Goal: Task Accomplishment & Management: Manage account settings

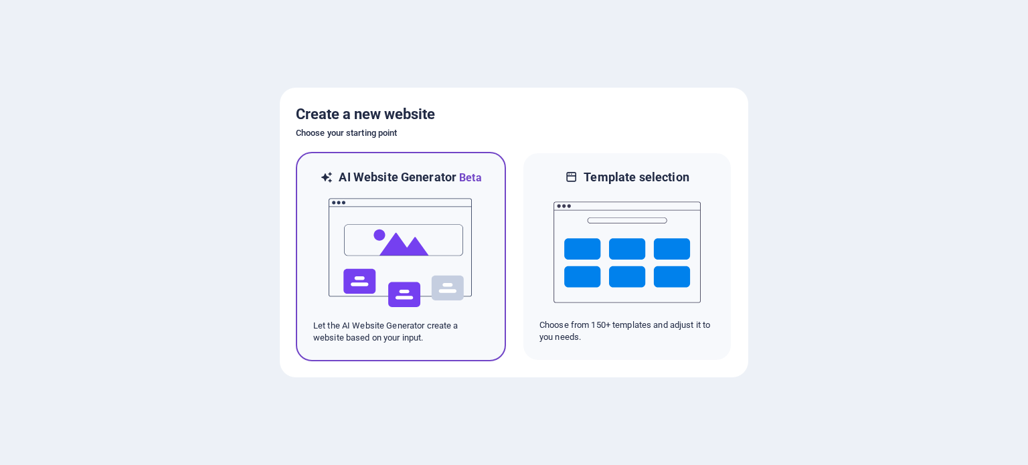
click at [400, 331] on p "Let the AI Website Generator create a website based on your input." at bounding box center [400, 332] width 175 height 24
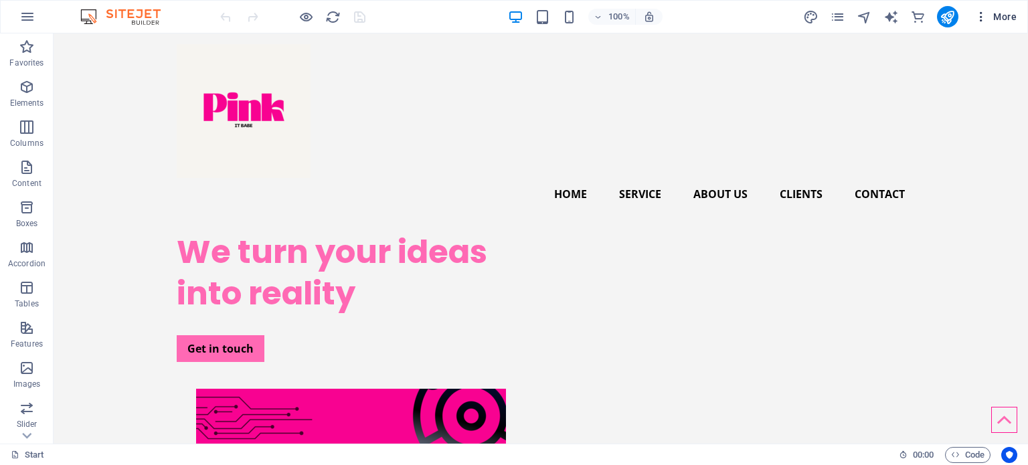
click at [980, 12] on icon "button" at bounding box center [981, 16] width 13 height 13
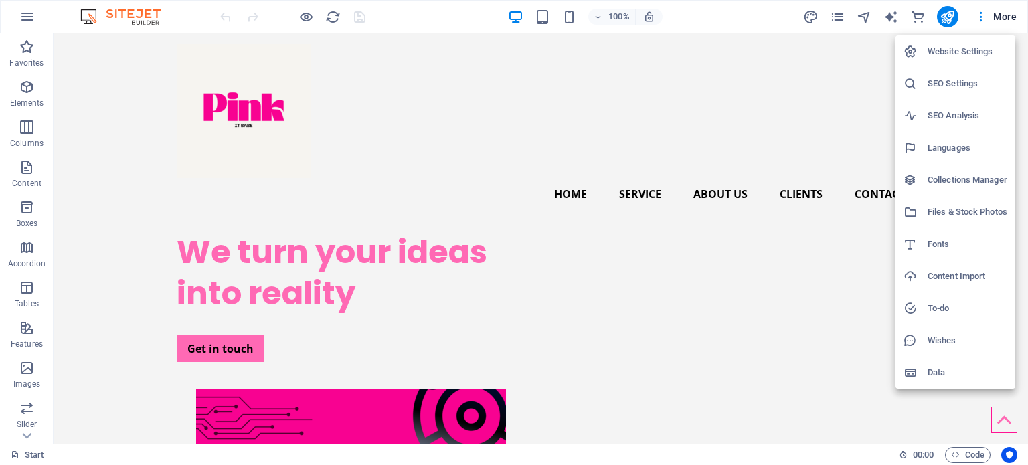
click at [23, 21] on div at bounding box center [514, 232] width 1028 height 465
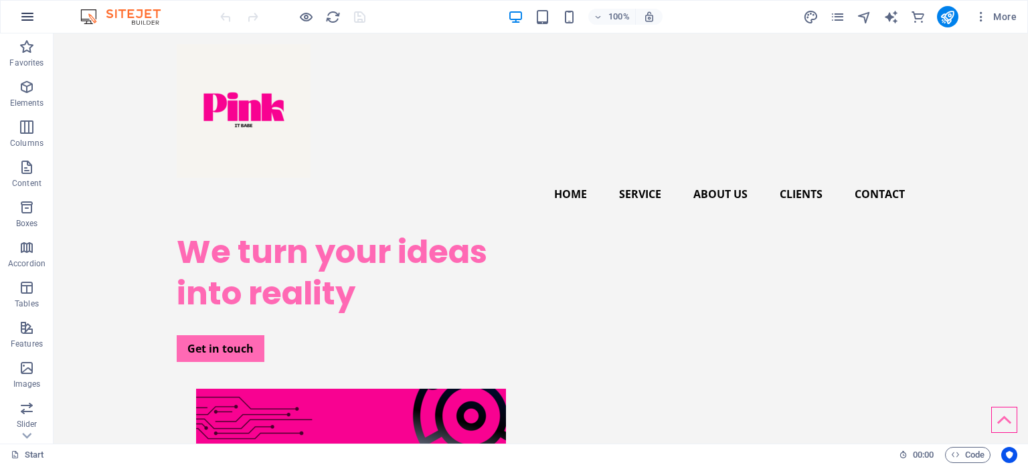
click at [24, 18] on icon "button" at bounding box center [27, 17] width 16 height 16
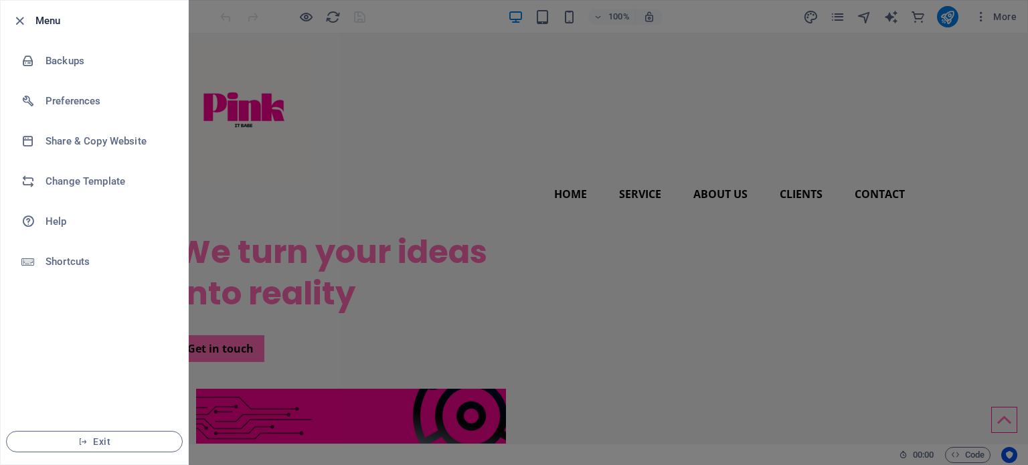
click at [421, 196] on div at bounding box center [514, 232] width 1028 height 465
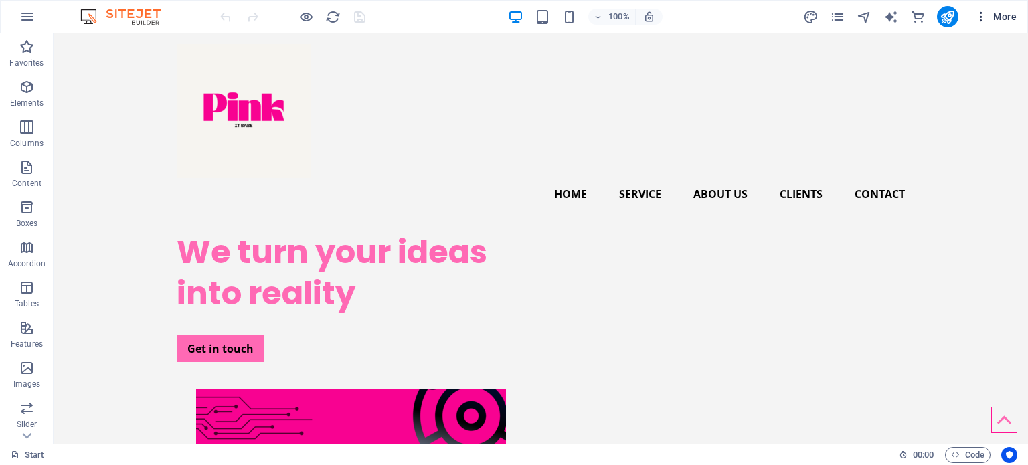
click at [978, 16] on icon "button" at bounding box center [981, 16] width 13 height 13
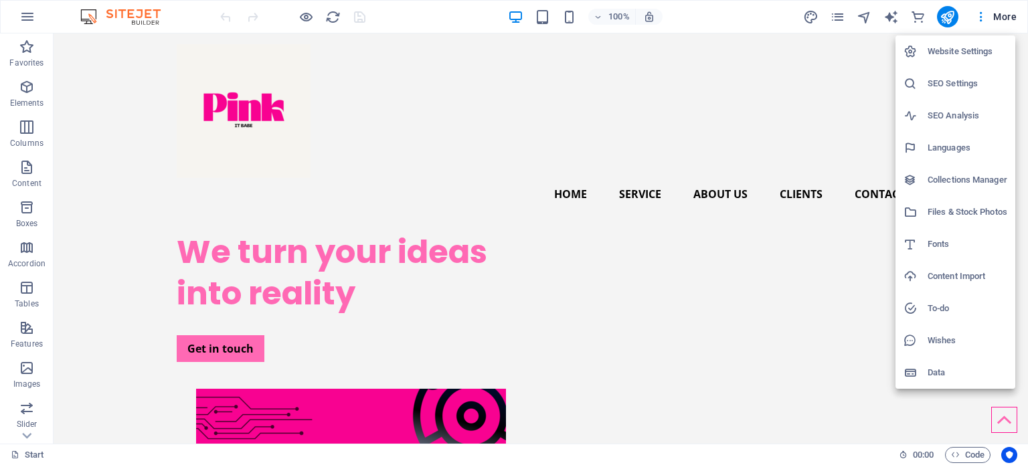
click at [839, 15] on div at bounding box center [514, 232] width 1028 height 465
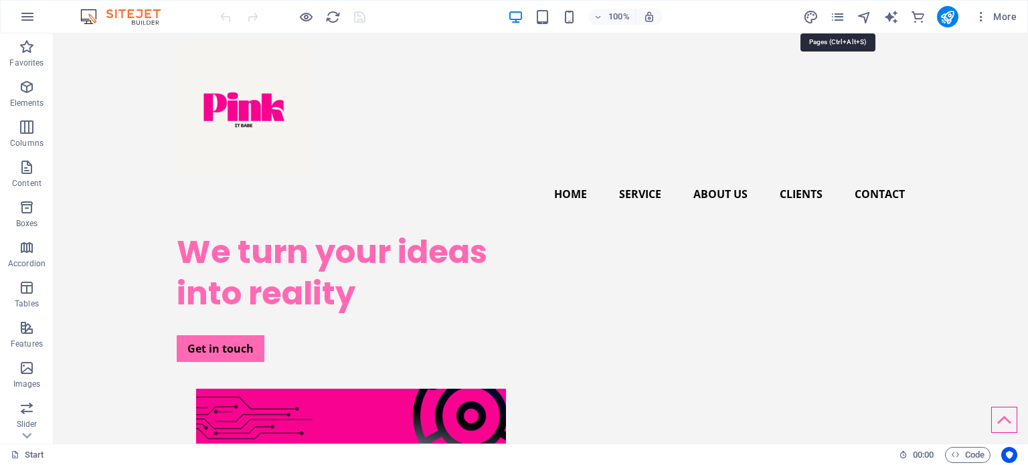
click at [839, 15] on icon "pages" at bounding box center [837, 16] width 15 height 15
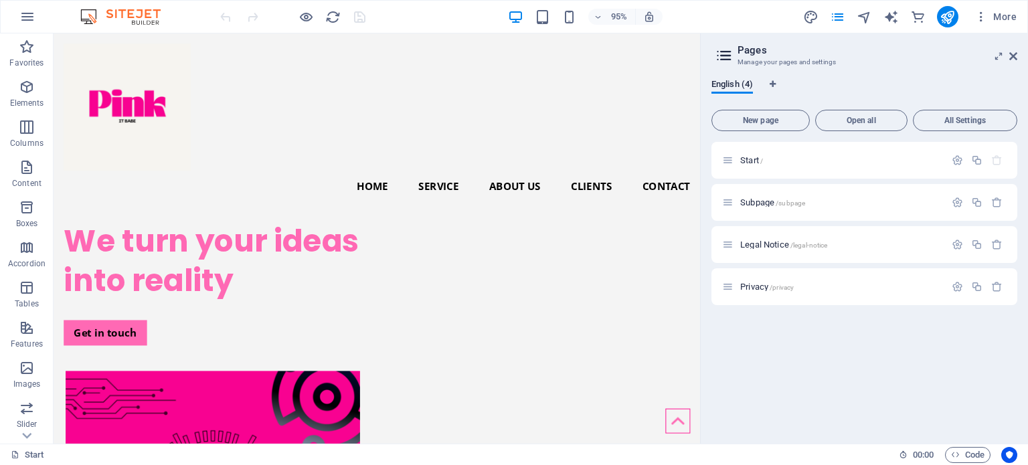
click at [717, 56] on icon at bounding box center [724, 55] width 20 height 19
click at [758, 61] on h3 "Manage your pages and settings" at bounding box center [864, 62] width 253 height 12
click at [1010, 54] on icon at bounding box center [1014, 56] width 8 height 11
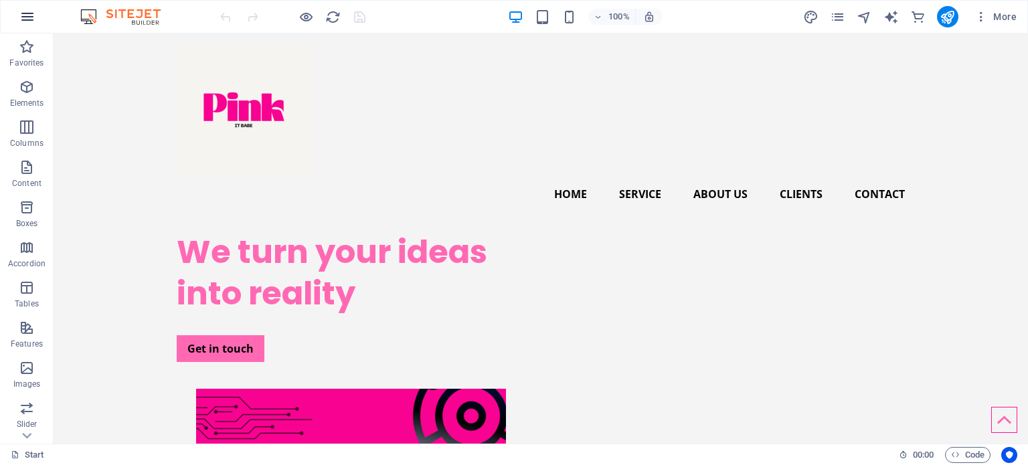
click at [26, 12] on icon "button" at bounding box center [27, 17] width 16 height 16
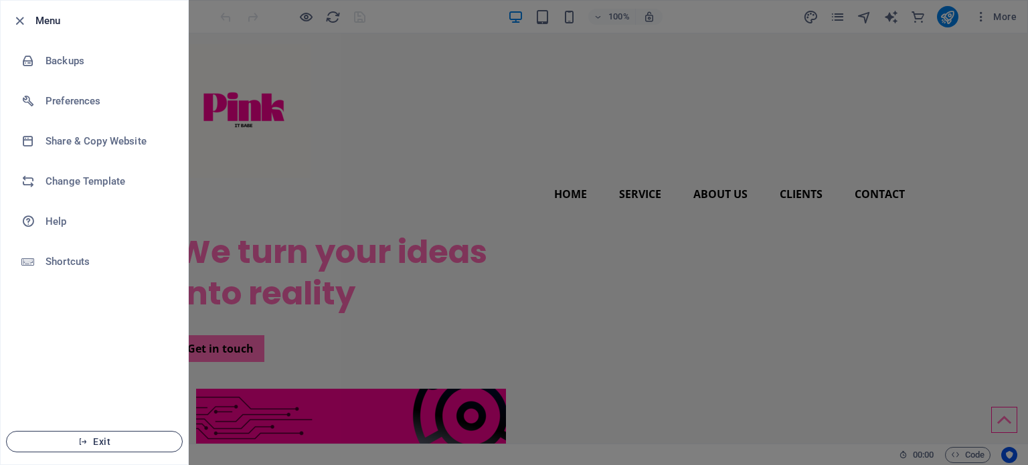
click at [125, 444] on span "Exit" at bounding box center [94, 442] width 154 height 11
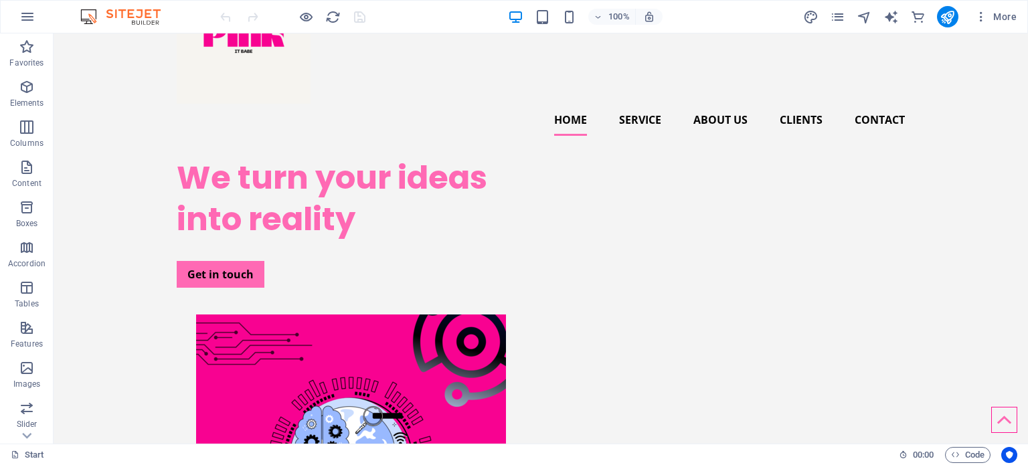
scroll to position [27, 0]
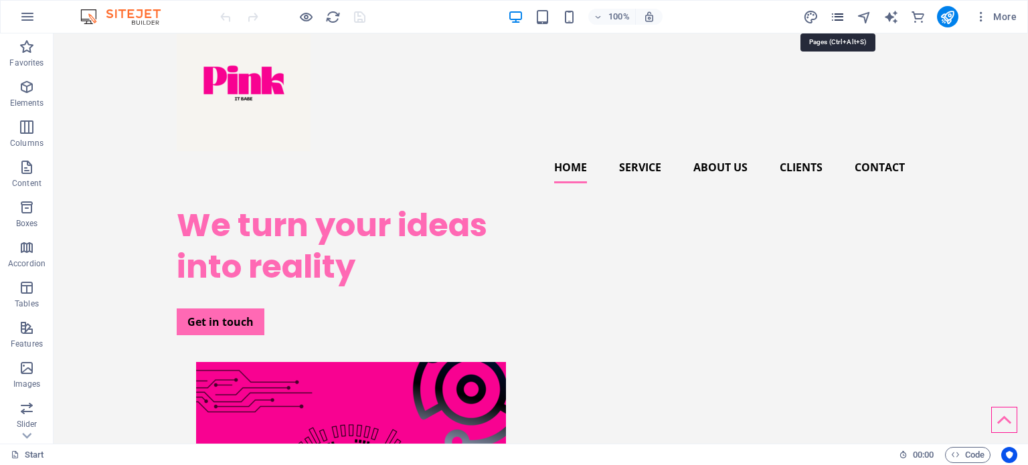
click at [834, 14] on icon "pages" at bounding box center [837, 16] width 15 height 15
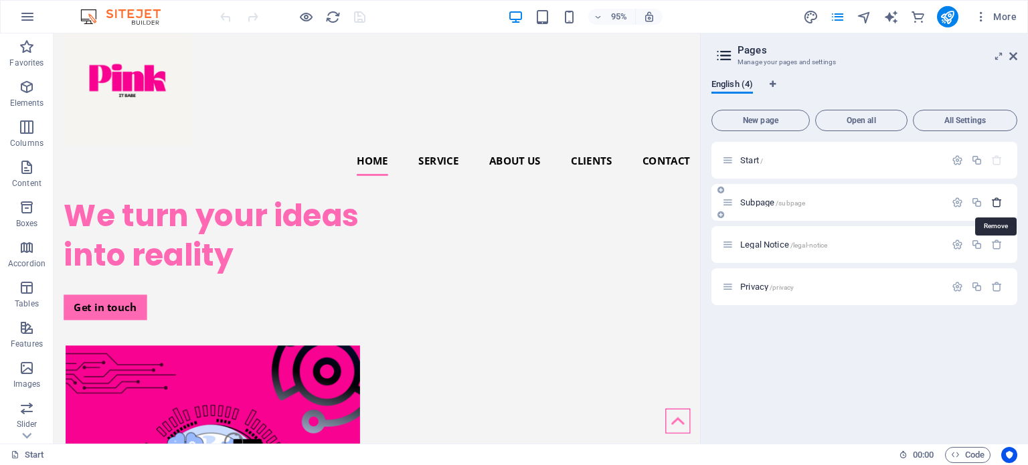
click at [996, 198] on icon "button" at bounding box center [997, 202] width 11 height 11
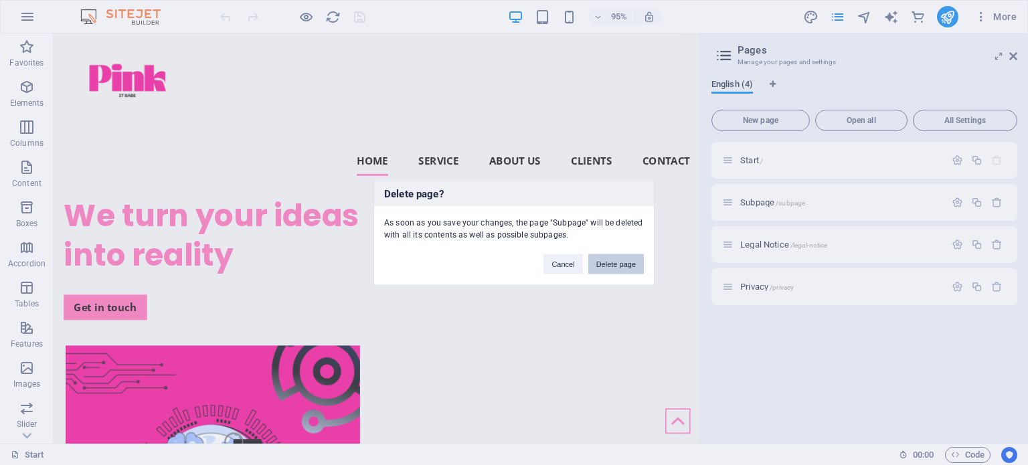
click at [628, 262] on button "Delete page" at bounding box center [617, 264] width 56 height 20
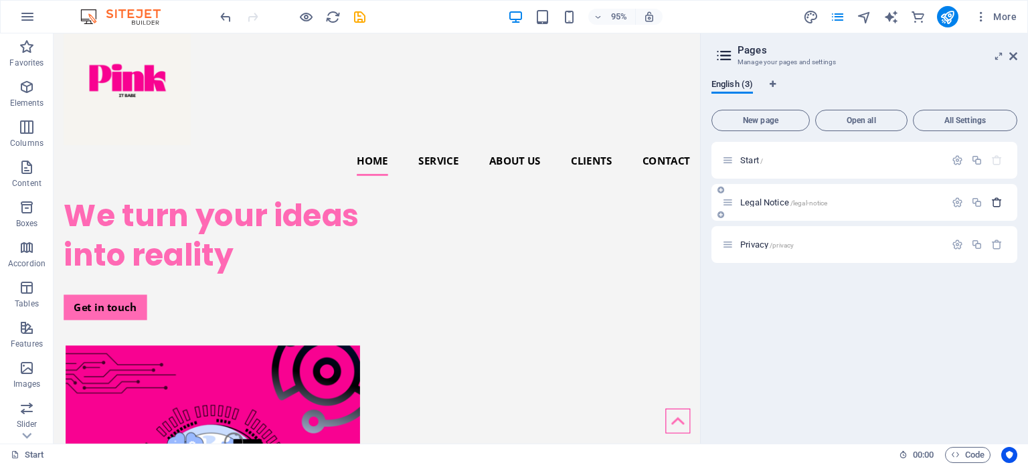
click at [997, 206] on icon "button" at bounding box center [997, 202] width 11 height 11
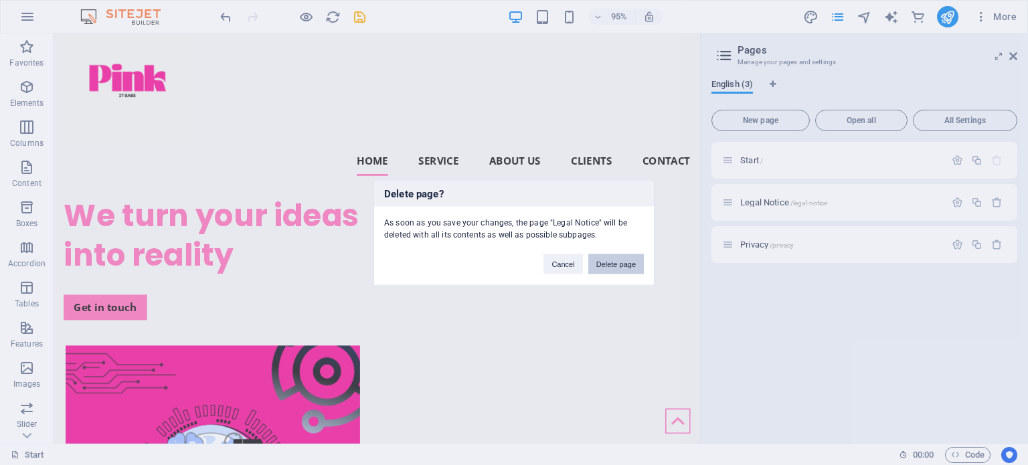
click at [631, 262] on button "Delete page" at bounding box center [617, 264] width 56 height 20
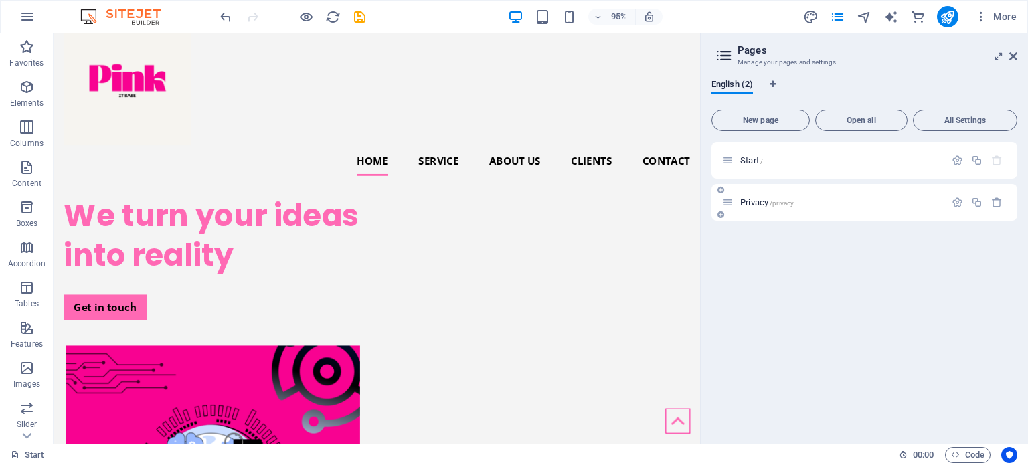
click at [992, 196] on div at bounding box center [977, 203] width 59 height 15
click at [999, 208] on icon "button" at bounding box center [997, 202] width 11 height 11
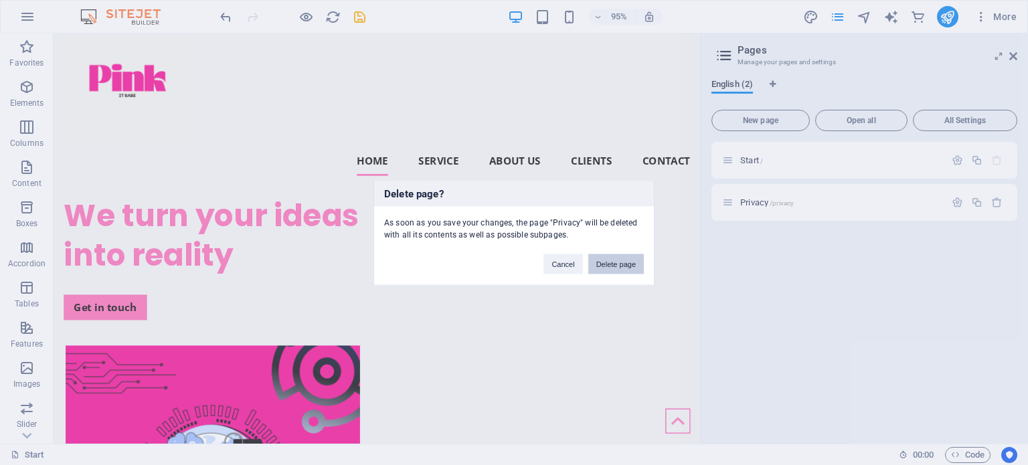
drag, startPoint x: 605, startPoint y: 265, endPoint x: 670, endPoint y: 180, distance: 106.6
click at [605, 265] on button "Delete page" at bounding box center [617, 264] width 56 height 20
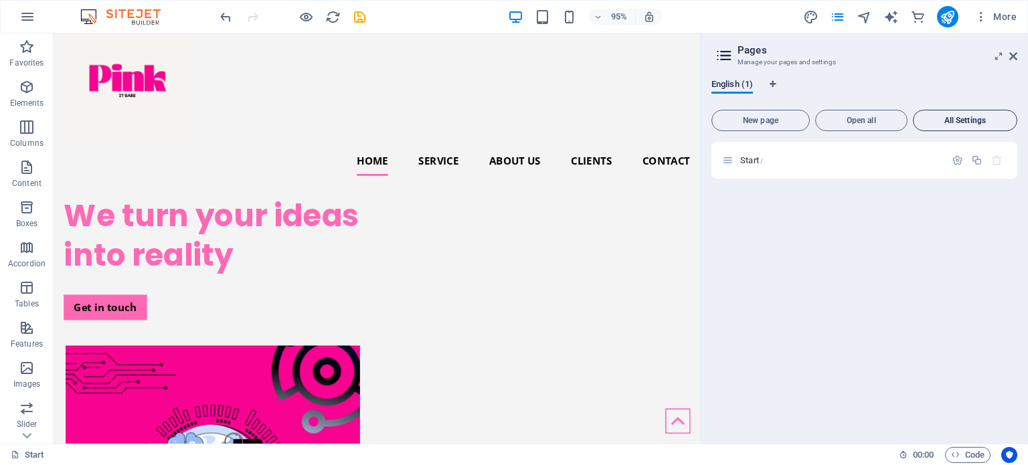
click at [962, 123] on span "All Settings" at bounding box center [965, 121] width 92 height 8
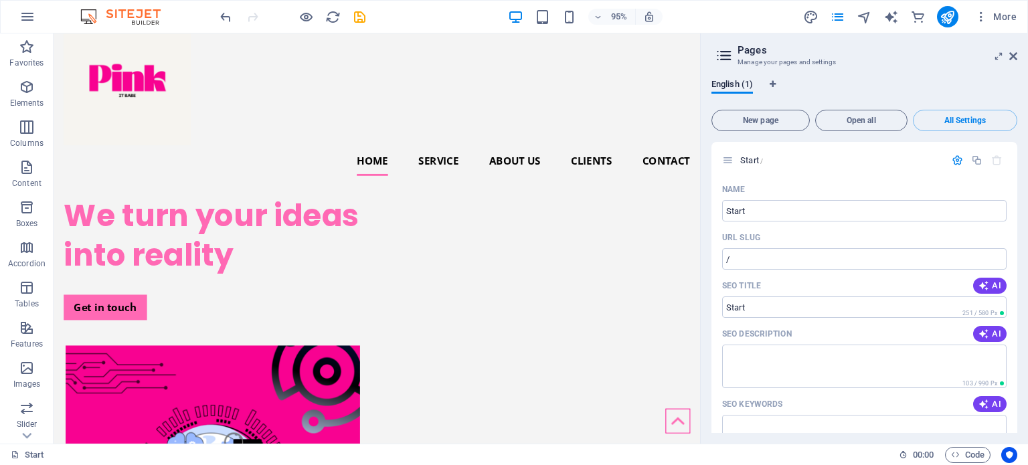
click at [726, 54] on icon at bounding box center [724, 55] width 20 height 19
click at [1016, 56] on icon at bounding box center [1014, 56] width 8 height 11
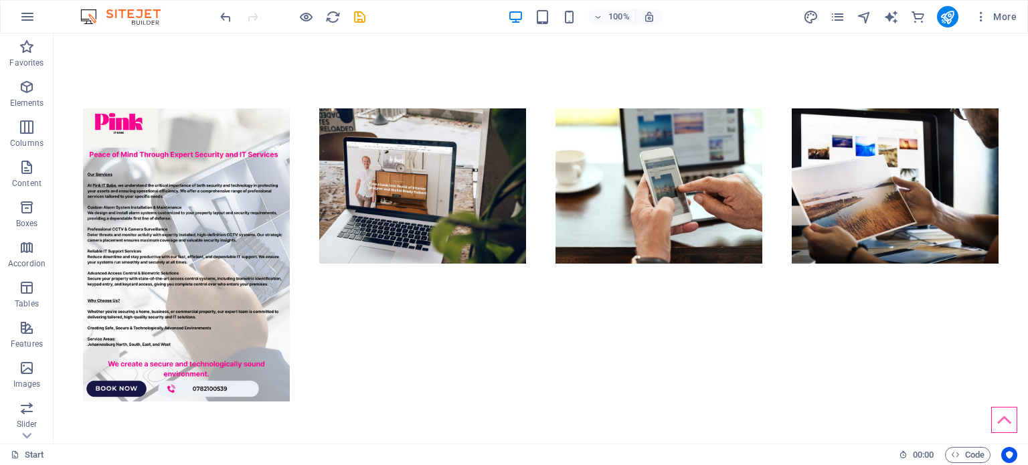
scroll to position [0, 0]
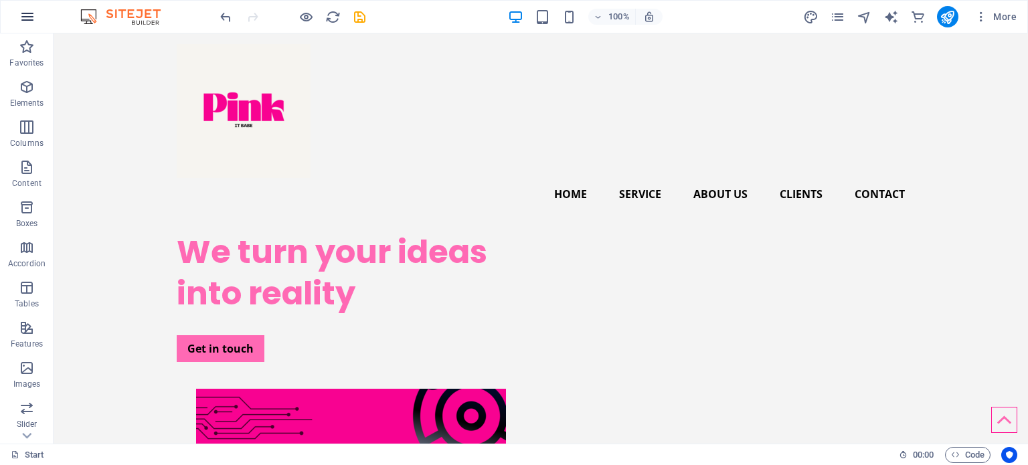
click at [27, 11] on icon "button" at bounding box center [27, 17] width 16 height 16
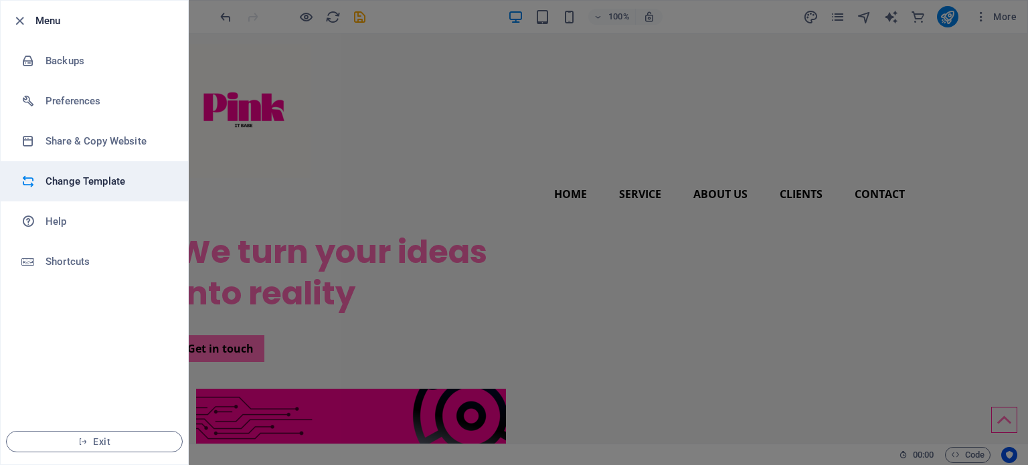
click at [123, 177] on h6 "Change Template" at bounding box center [108, 181] width 124 height 16
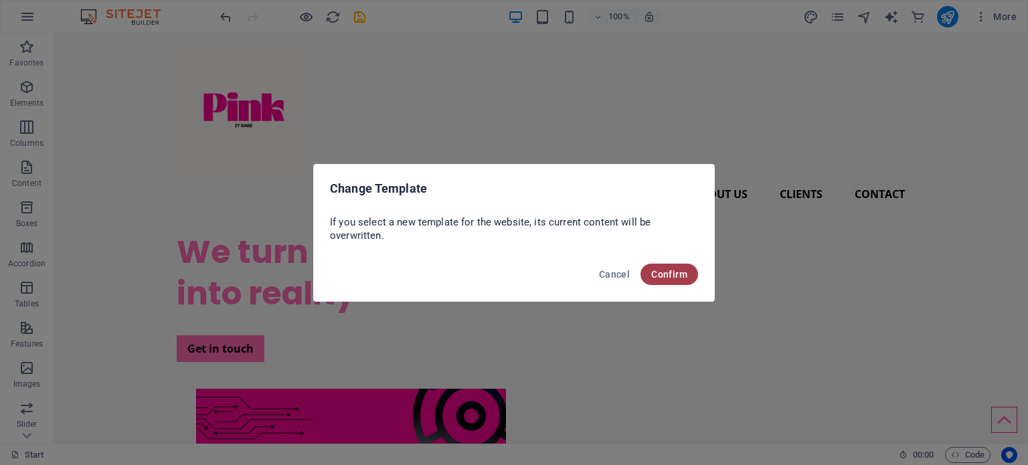
click at [659, 278] on span "Confirm" at bounding box center [670, 274] width 36 height 11
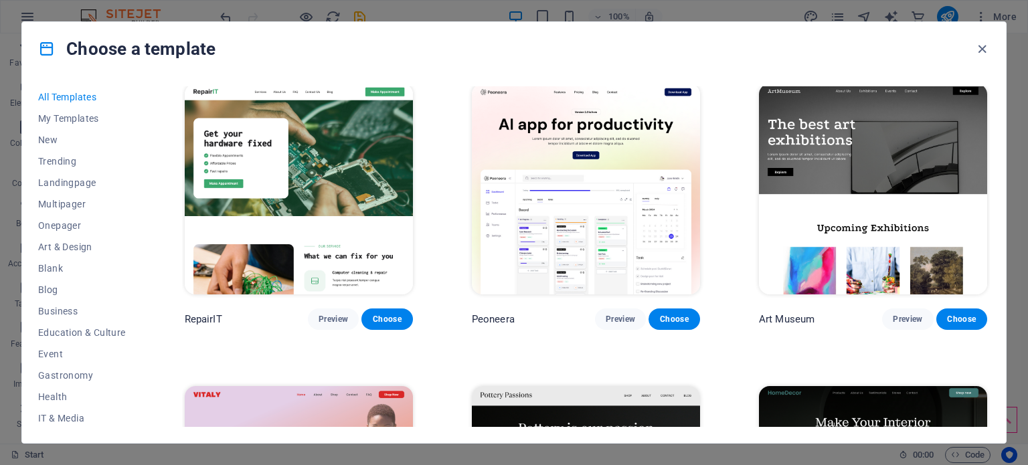
scroll to position [515, 0]
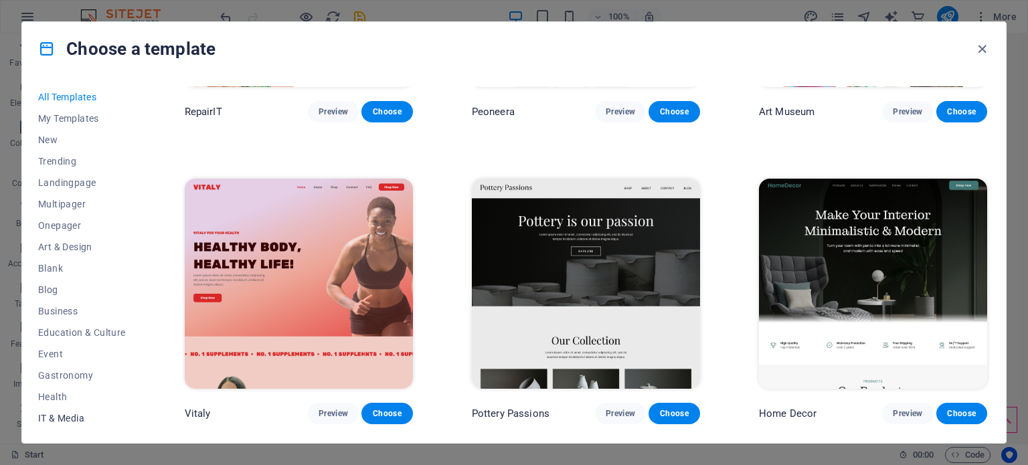
click at [74, 416] on span "IT & Media" at bounding box center [82, 418] width 88 height 11
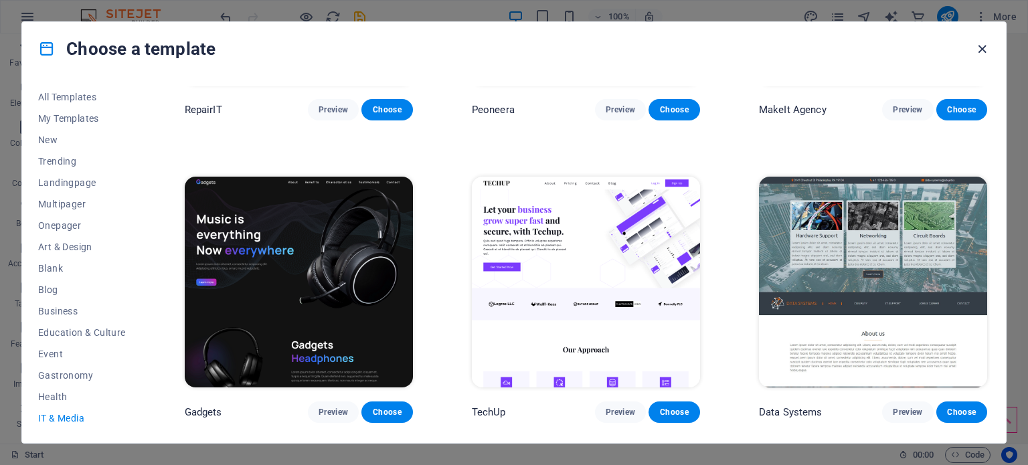
click at [980, 47] on icon "button" at bounding box center [982, 49] width 15 height 15
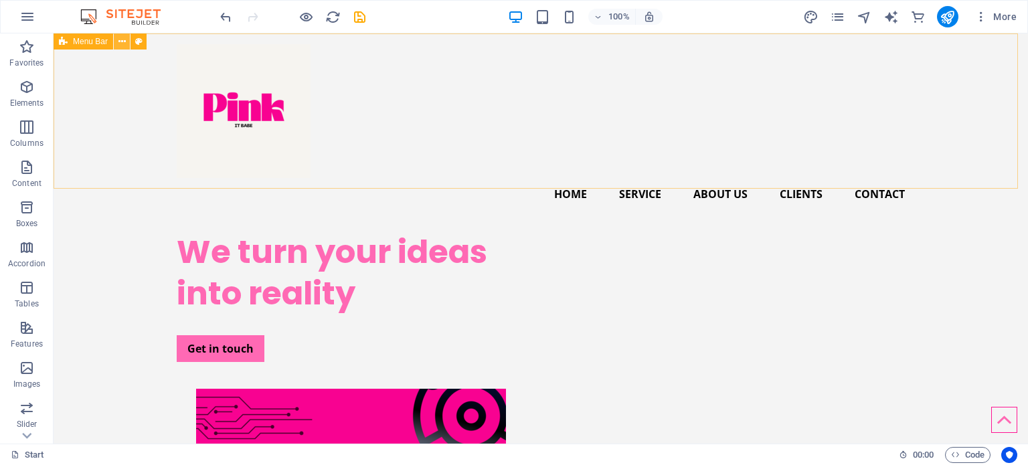
click at [125, 44] on icon at bounding box center [122, 42] width 7 height 14
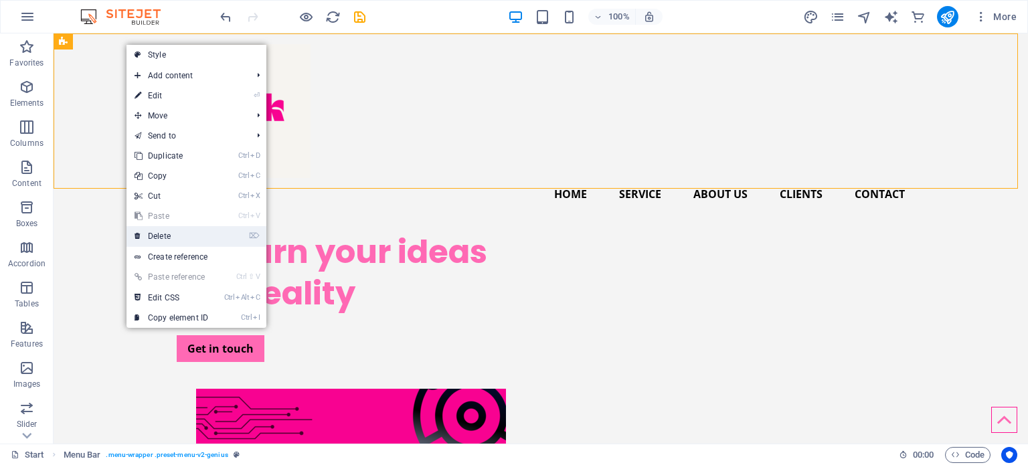
click at [167, 237] on link "⌦ Delete" at bounding box center [172, 236] width 90 height 20
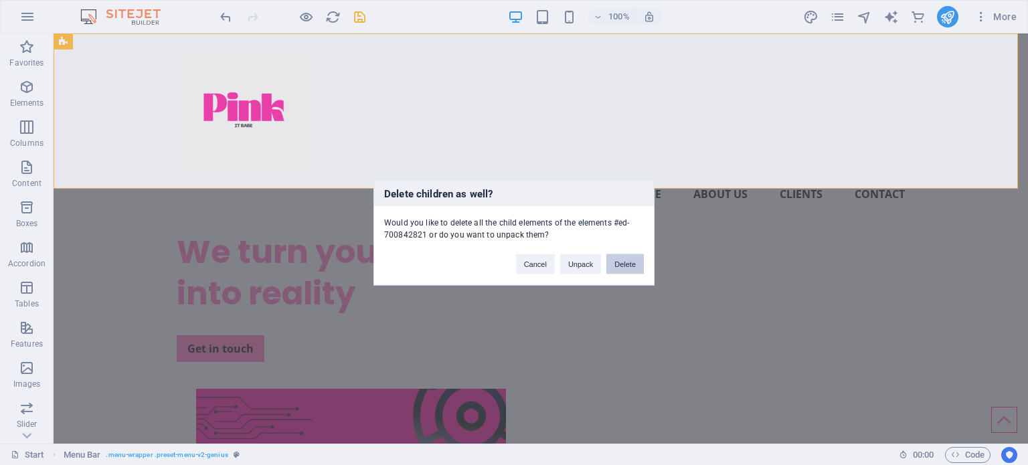
click at [629, 261] on button "Delete" at bounding box center [625, 264] width 37 height 20
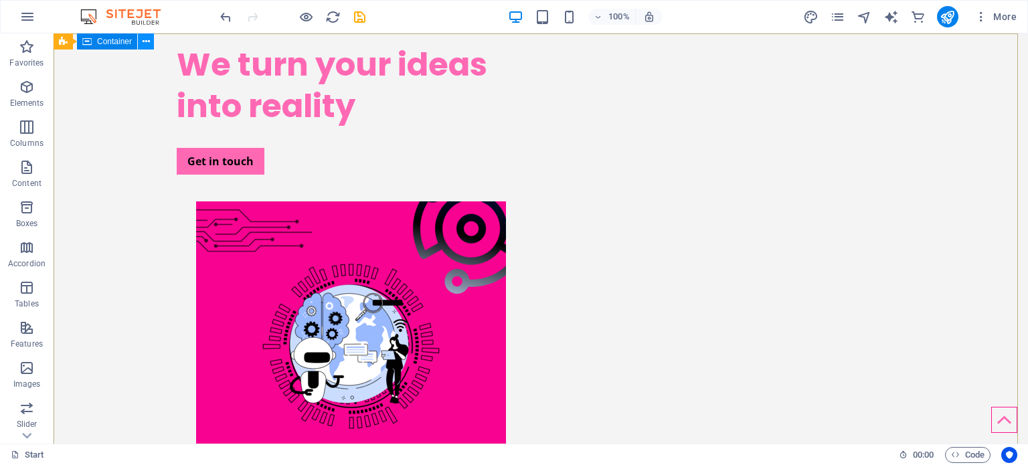
click at [143, 48] on icon at bounding box center [146, 42] width 7 height 14
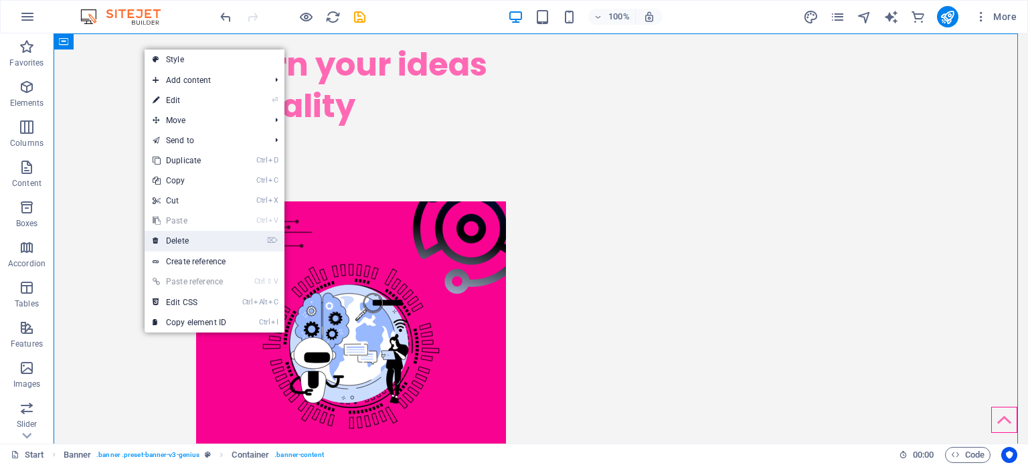
click at [173, 235] on link "⌦ Delete" at bounding box center [190, 241] width 90 height 20
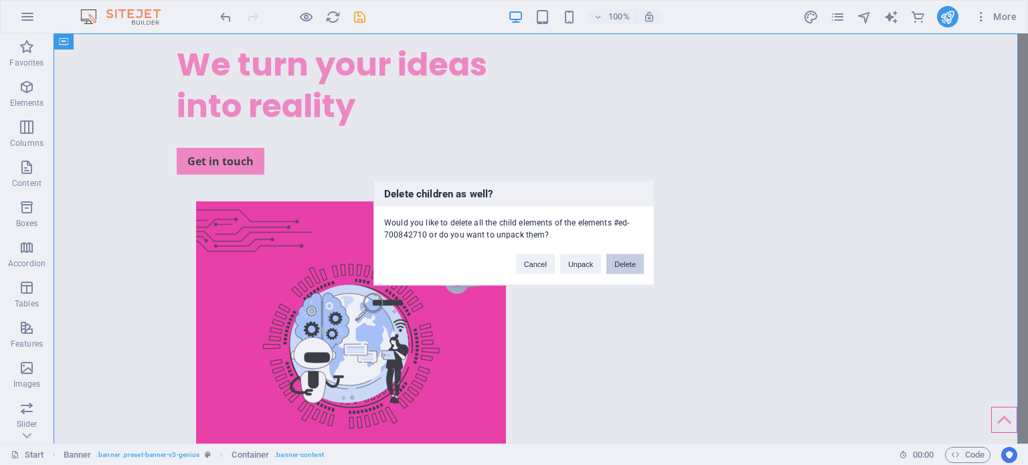
click at [614, 264] on button "Delete" at bounding box center [625, 264] width 37 height 20
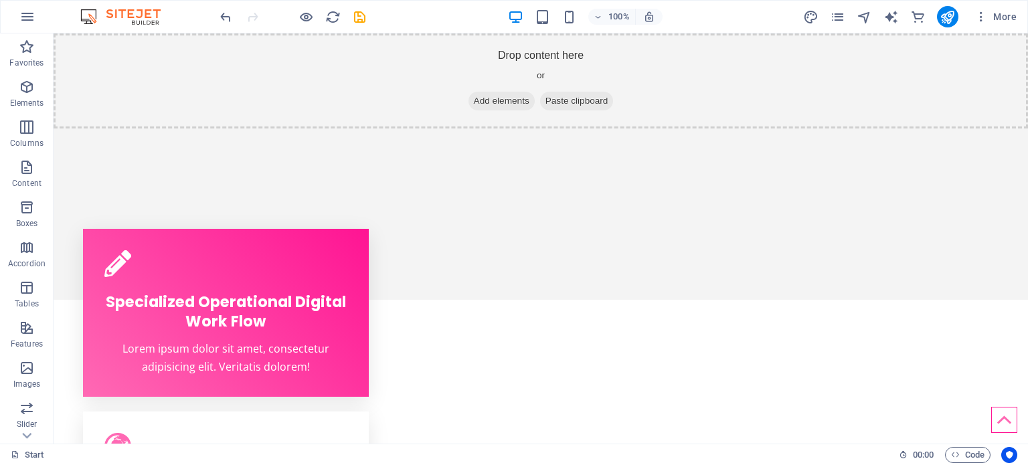
click at [107, 14] on img at bounding box center [127, 17] width 100 height 16
click at [90, 15] on img at bounding box center [127, 17] width 100 height 16
click at [219, 15] on icon "undo" at bounding box center [225, 16] width 15 height 15
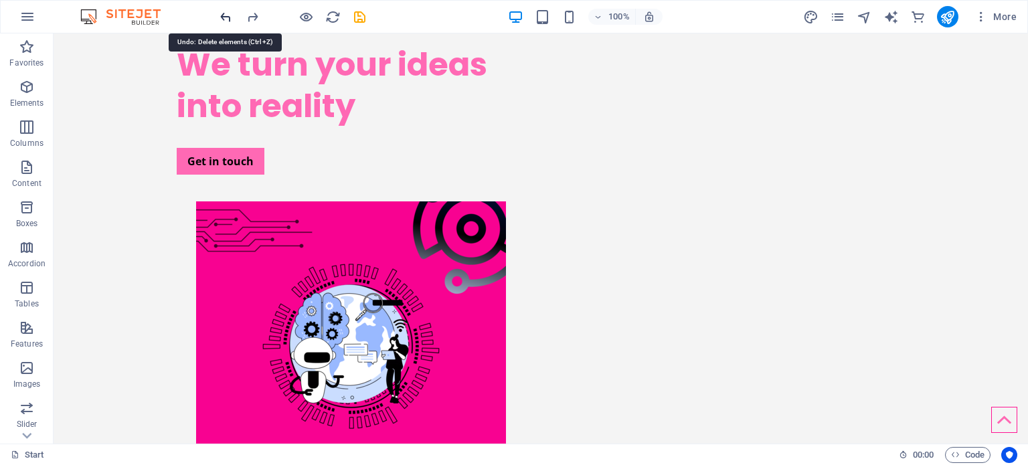
click at [219, 15] on icon "undo" at bounding box center [225, 16] width 15 height 15
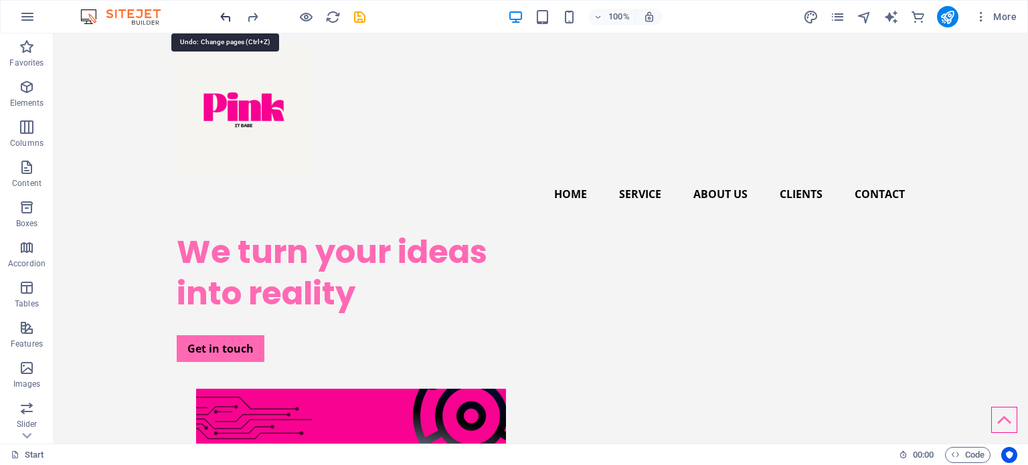
click at [219, 15] on icon "undo" at bounding box center [225, 16] width 15 height 15
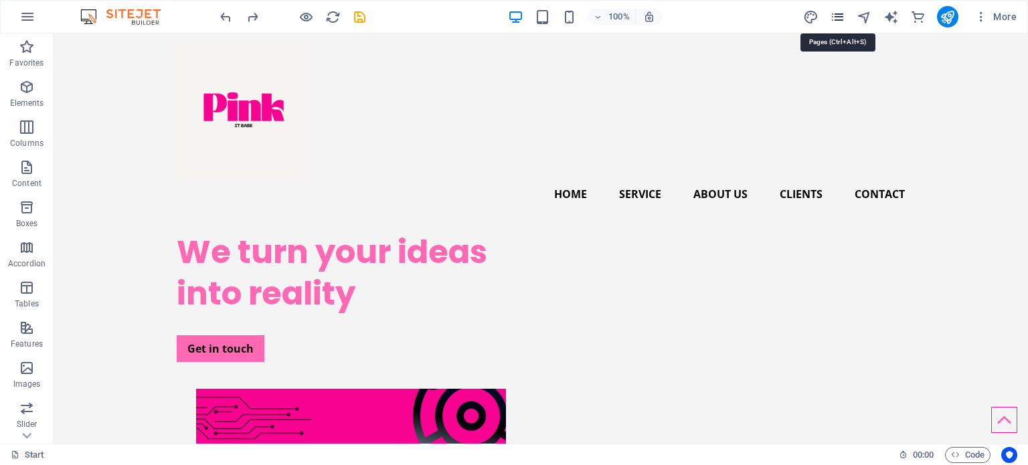
click at [840, 13] on icon "pages" at bounding box center [837, 16] width 15 height 15
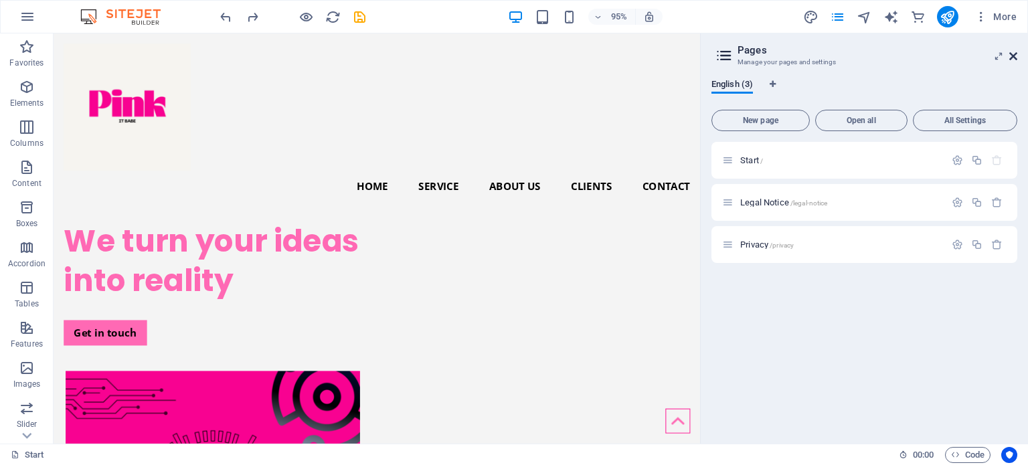
click at [1014, 55] on icon at bounding box center [1014, 56] width 8 height 11
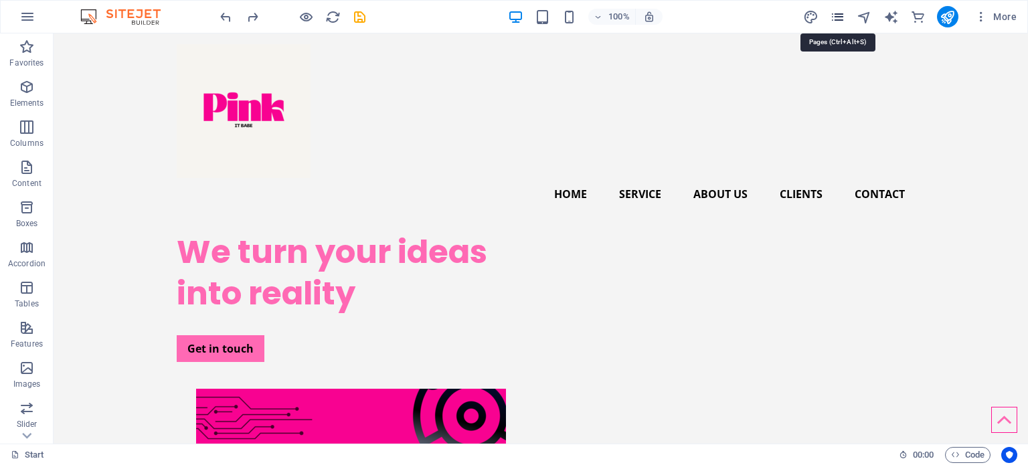
click at [838, 19] on icon "pages" at bounding box center [837, 16] width 15 height 15
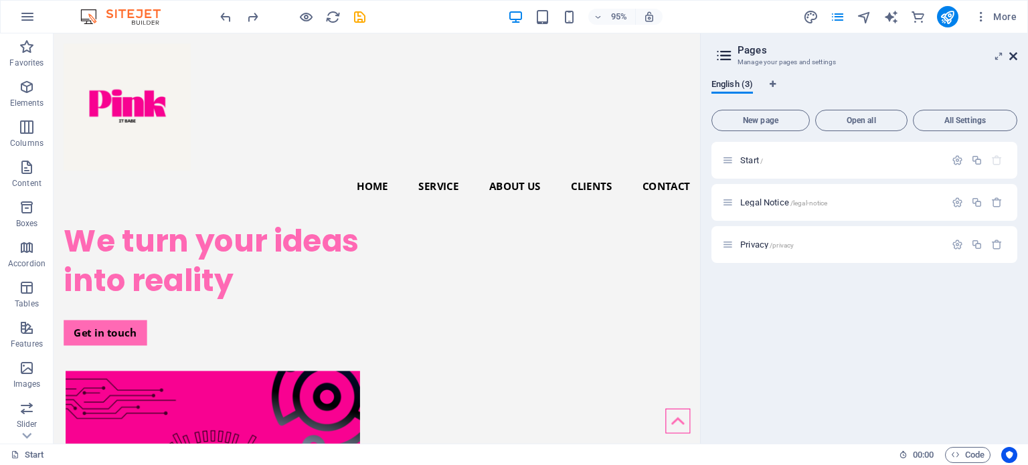
click at [1017, 57] on icon at bounding box center [1014, 56] width 8 height 11
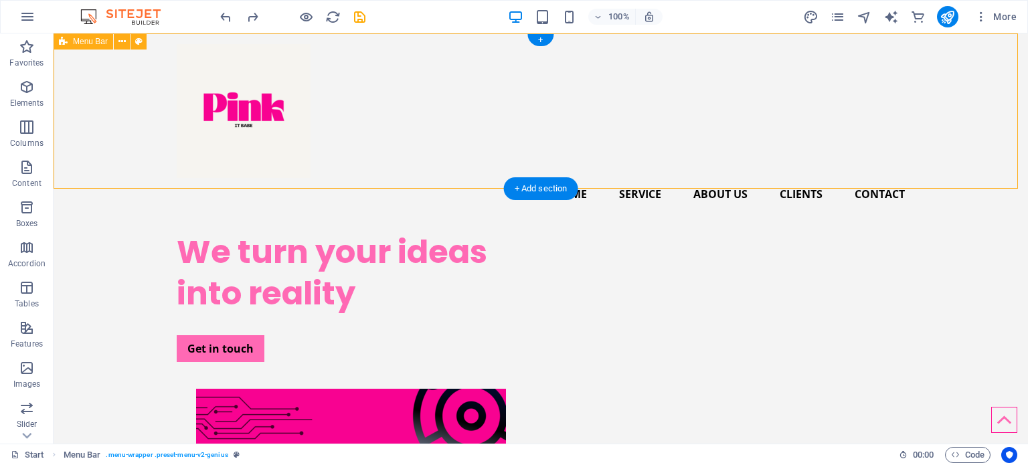
drag, startPoint x: 81, startPoint y: 143, endPoint x: 72, endPoint y: 99, distance: 44.4
click at [72, 99] on div "Home Service About us Clients Contact" at bounding box center [541, 126] width 975 height 187
drag, startPoint x: 38, startPoint y: 393, endPoint x: 158, endPoint y: 455, distance: 134.8
click at [158, 444] on section "Favorites Elements Columns Content Boxes Accordion Tables Features Images Slide…" at bounding box center [514, 238] width 1028 height 410
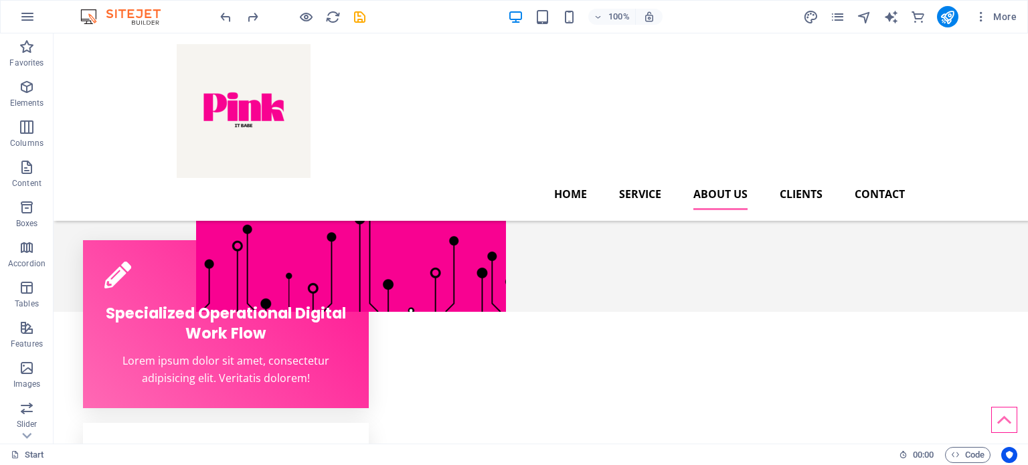
scroll to position [0, 0]
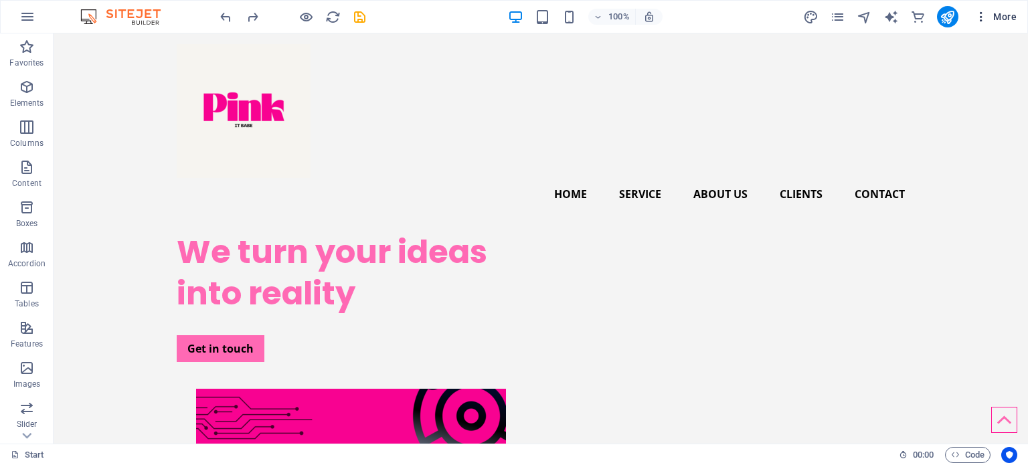
click at [984, 17] on icon "button" at bounding box center [981, 16] width 13 height 13
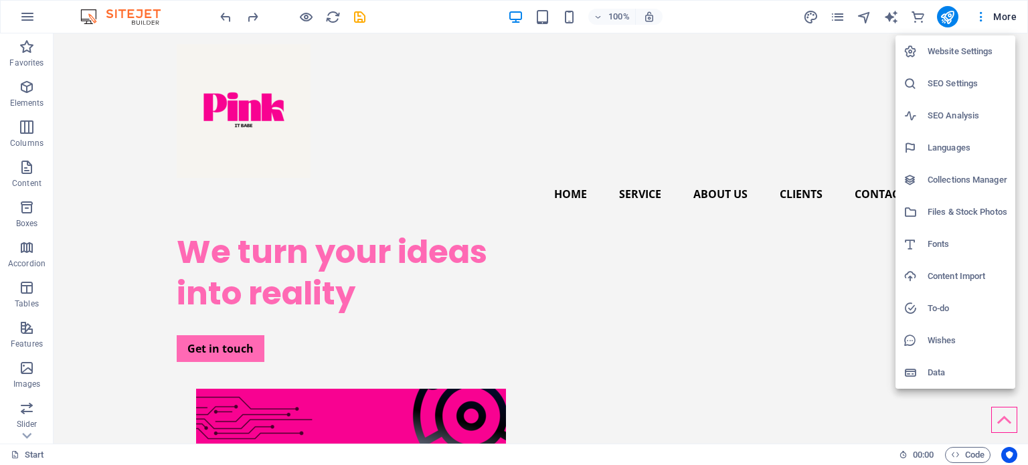
click at [33, 19] on div at bounding box center [514, 232] width 1028 height 465
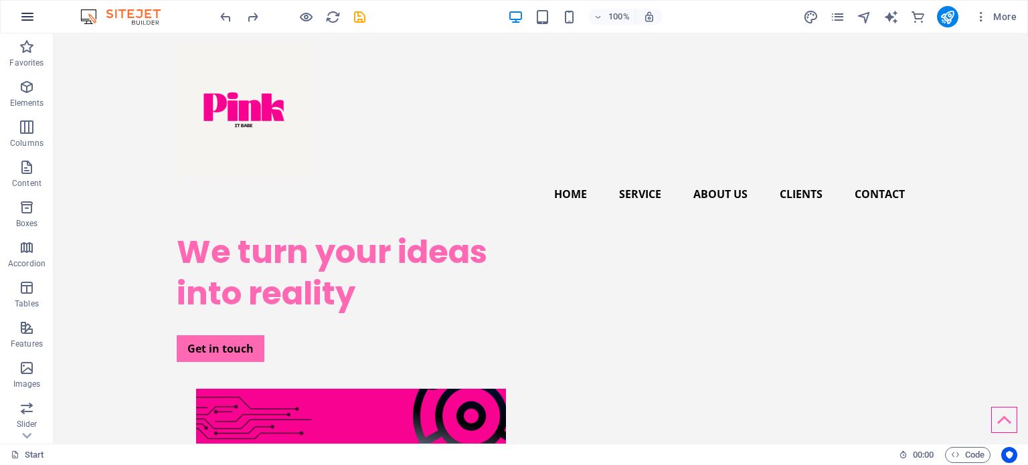
click at [27, 18] on icon "button" at bounding box center [27, 17] width 16 height 16
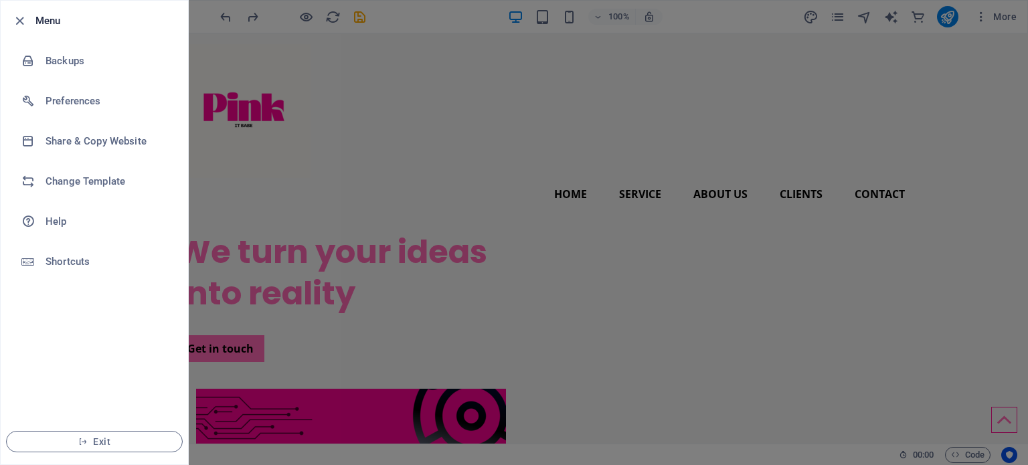
click at [510, 90] on div at bounding box center [514, 232] width 1028 height 465
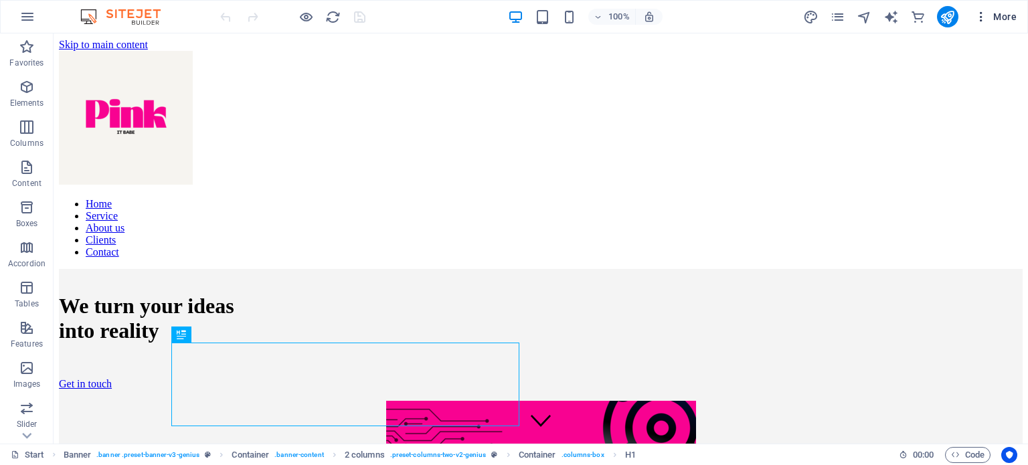
click at [1008, 15] on span "More" at bounding box center [996, 16] width 42 height 13
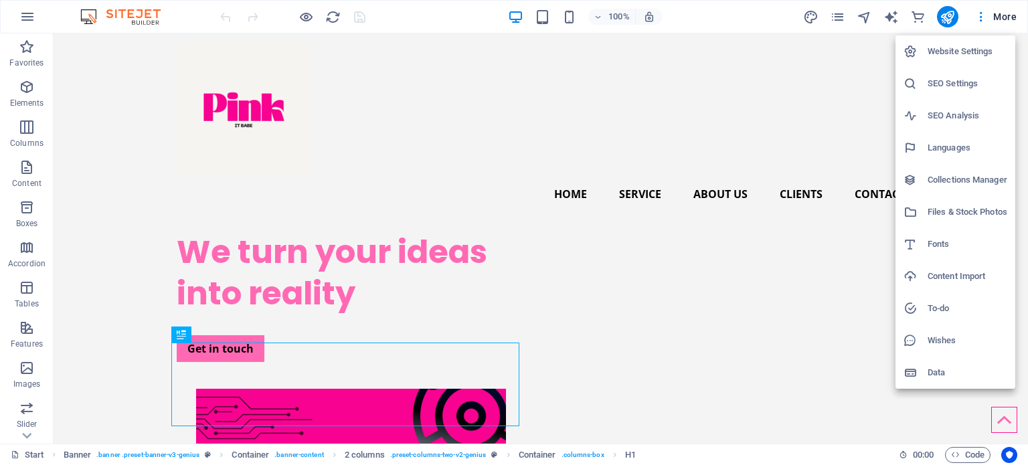
click at [944, 50] on h6 "Website Settings" at bounding box center [968, 52] width 80 height 16
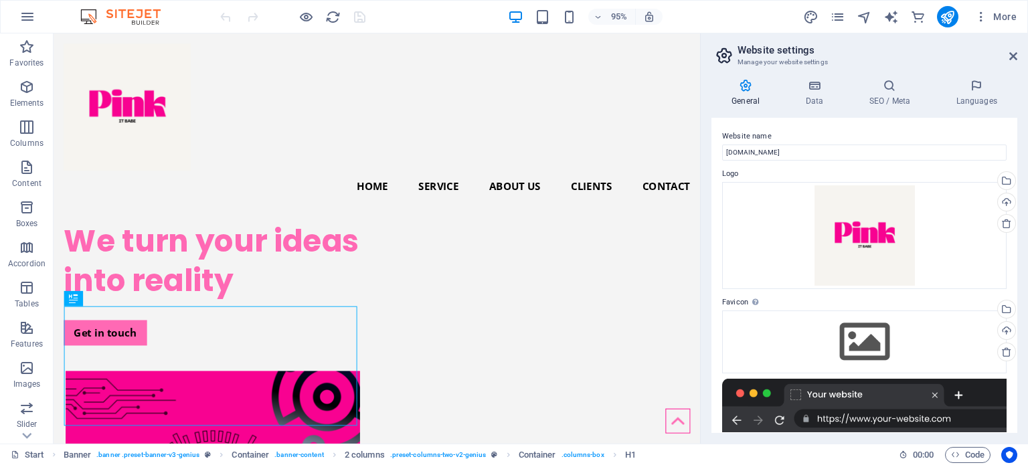
click at [741, 80] on icon at bounding box center [746, 85] width 68 height 13
click at [1012, 60] on icon at bounding box center [1014, 56] width 8 height 11
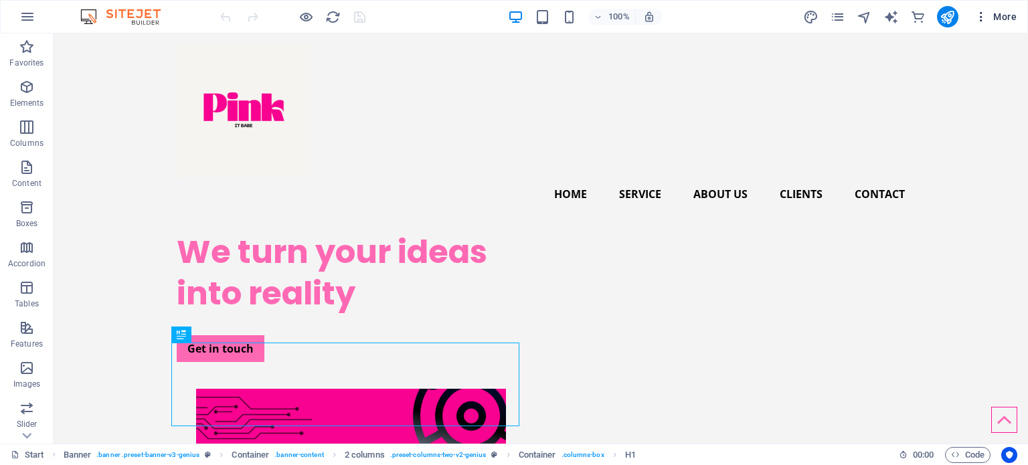
click at [978, 15] on icon "button" at bounding box center [981, 16] width 13 height 13
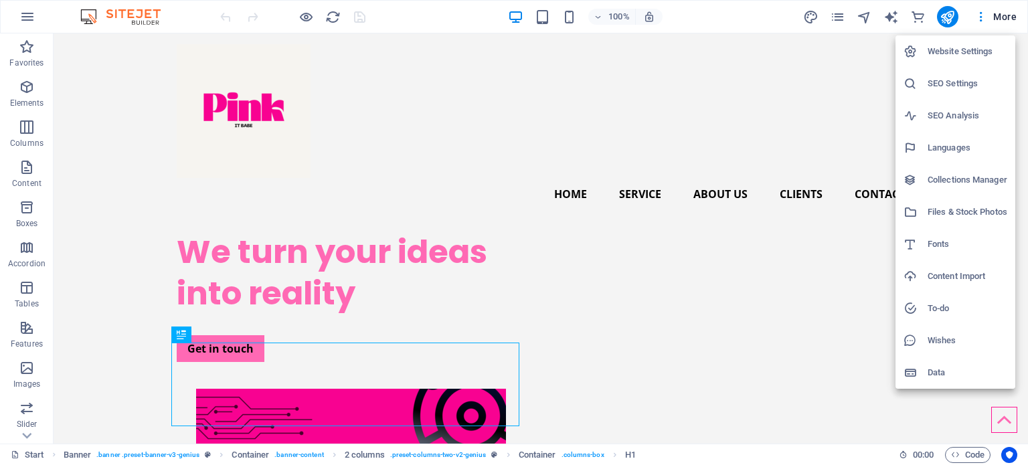
click at [836, 58] on div at bounding box center [514, 232] width 1028 height 465
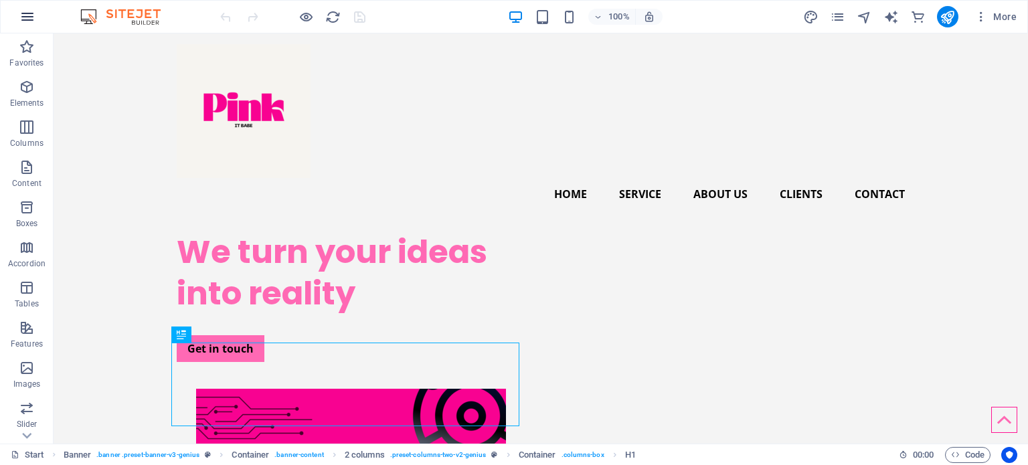
click at [33, 16] on icon "button" at bounding box center [27, 17] width 16 height 16
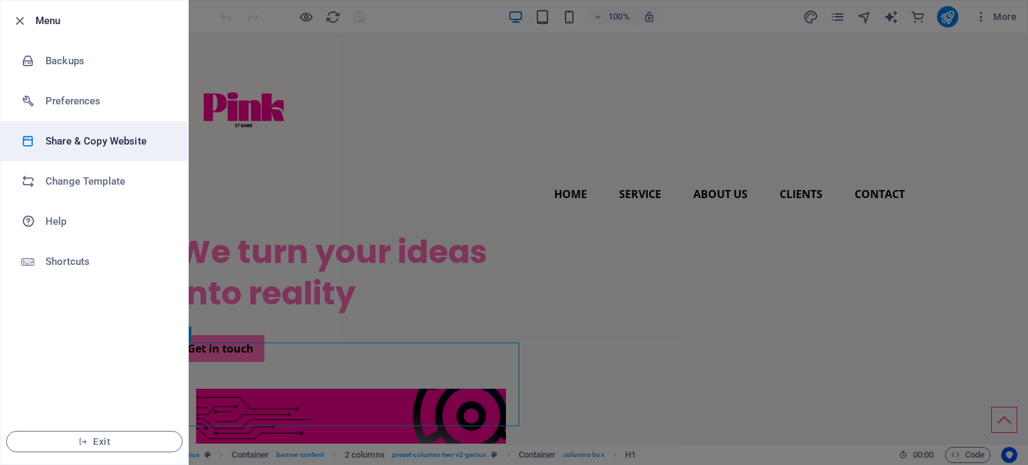
click at [156, 136] on h6 "Share & Copy Website" at bounding box center [108, 141] width 124 height 16
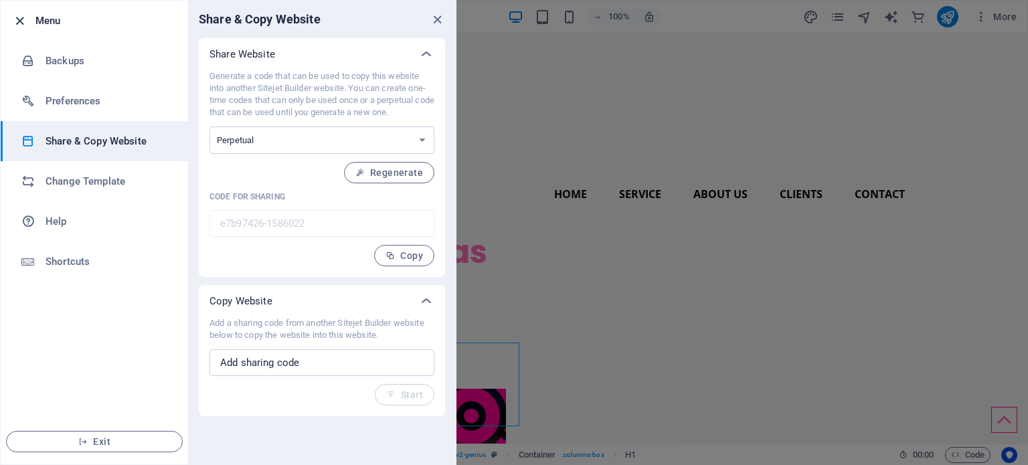
click at [15, 16] on icon "button" at bounding box center [19, 20] width 15 height 15
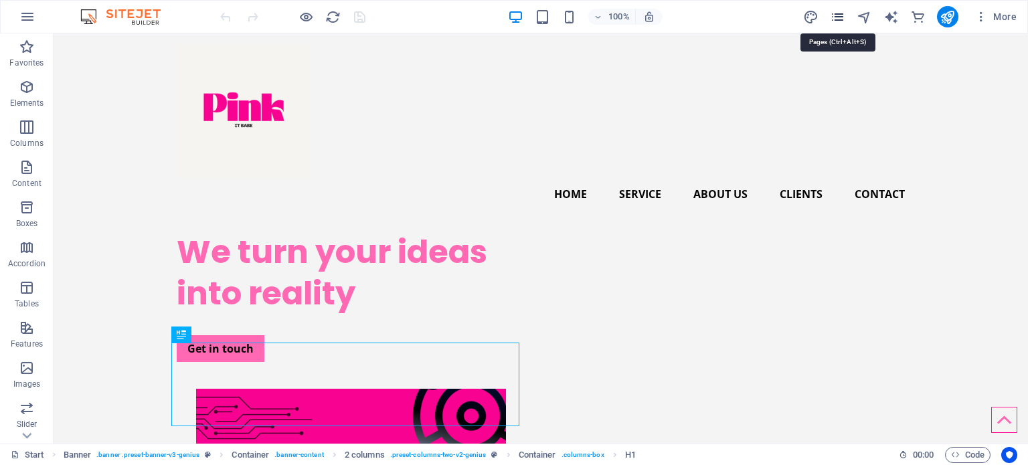
click at [837, 17] on icon "pages" at bounding box center [837, 16] width 15 height 15
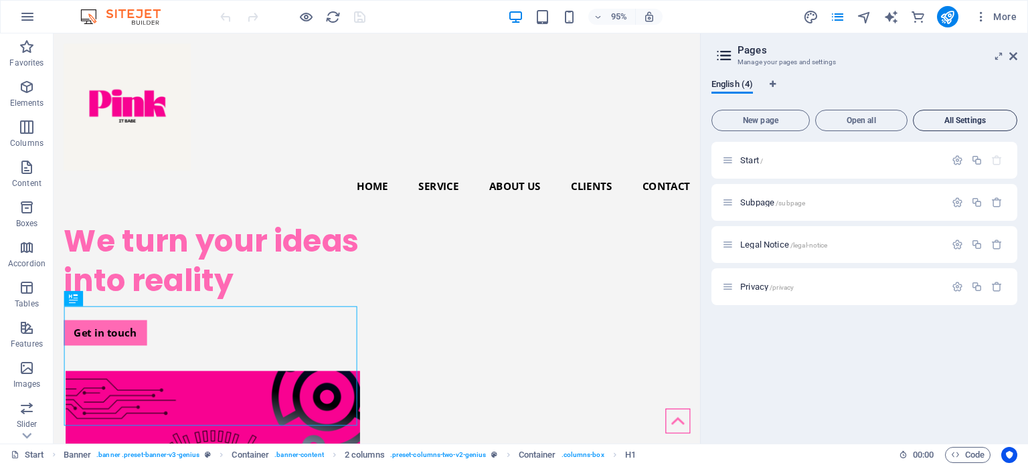
click at [973, 118] on span "All Settings" at bounding box center [965, 121] width 92 height 8
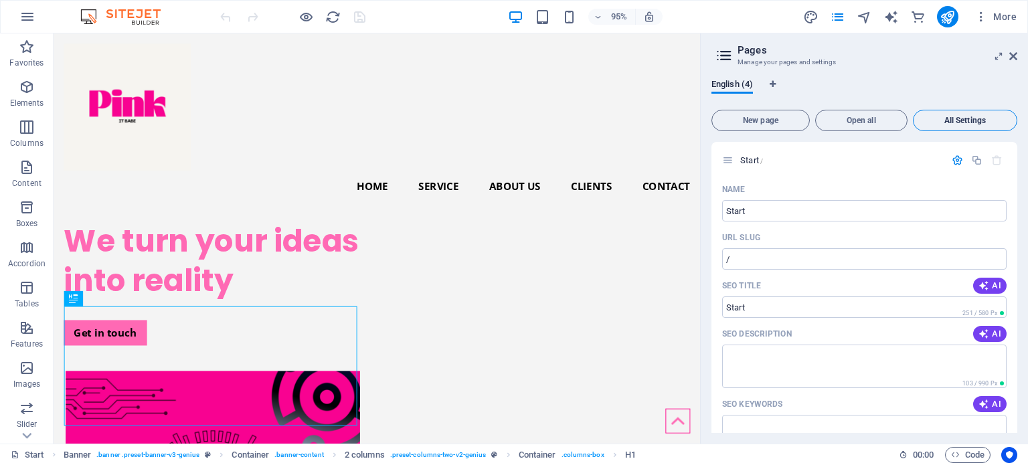
scroll to position [1546, 0]
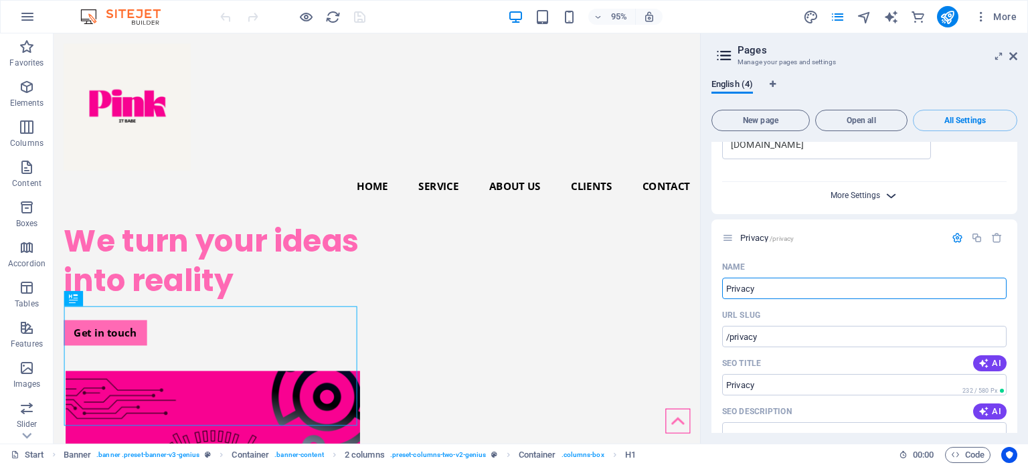
click at [878, 198] on span "More Settings" at bounding box center [856, 195] width 50 height 9
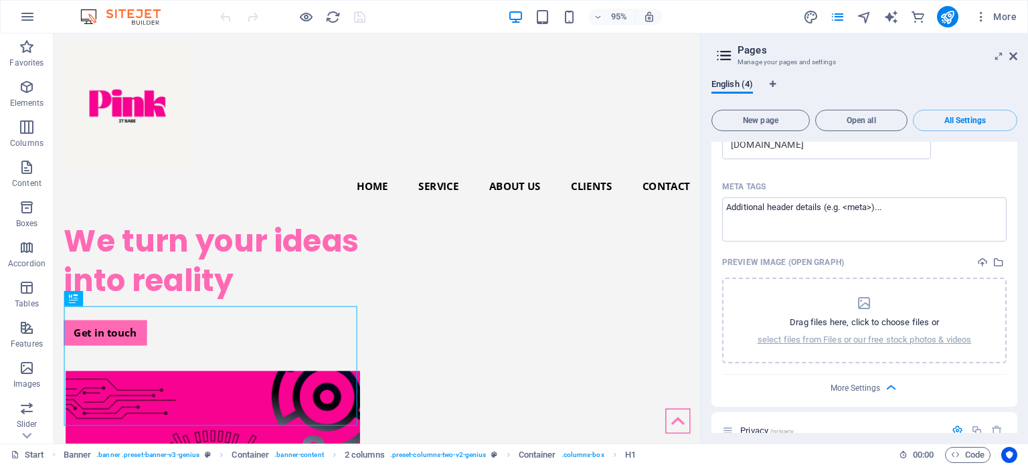
drag, startPoint x: 1013, startPoint y: 354, endPoint x: 983, endPoint y: 160, distance: 195.8
click at [983, 160] on div "Name Legal Notice ​ URL SLUG /legal-notice ​ SEO Title AI ​ 278 / 580 Px SEO De…" at bounding box center [865, 61] width 306 height 692
click at [727, 56] on icon at bounding box center [724, 55] width 20 height 19
click at [963, 118] on span "All Settings" at bounding box center [965, 121] width 92 height 8
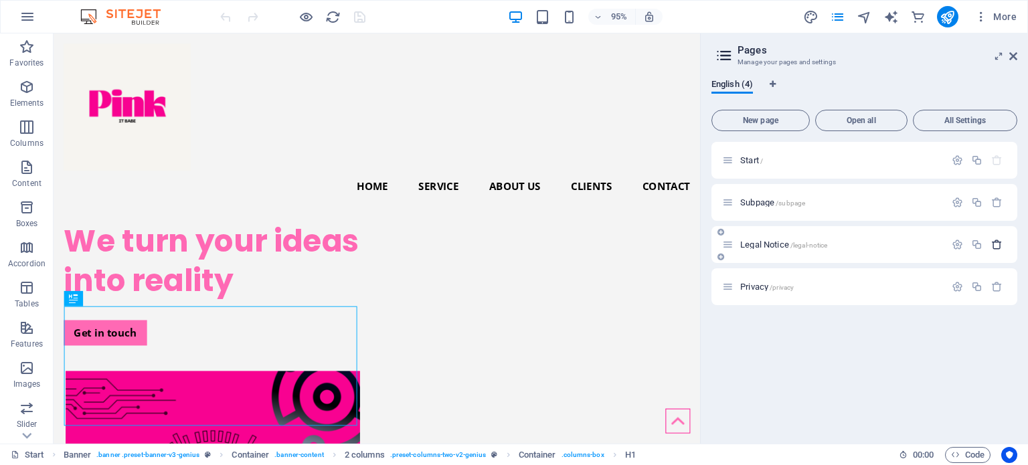
click at [996, 242] on icon "button" at bounding box center [997, 244] width 11 height 11
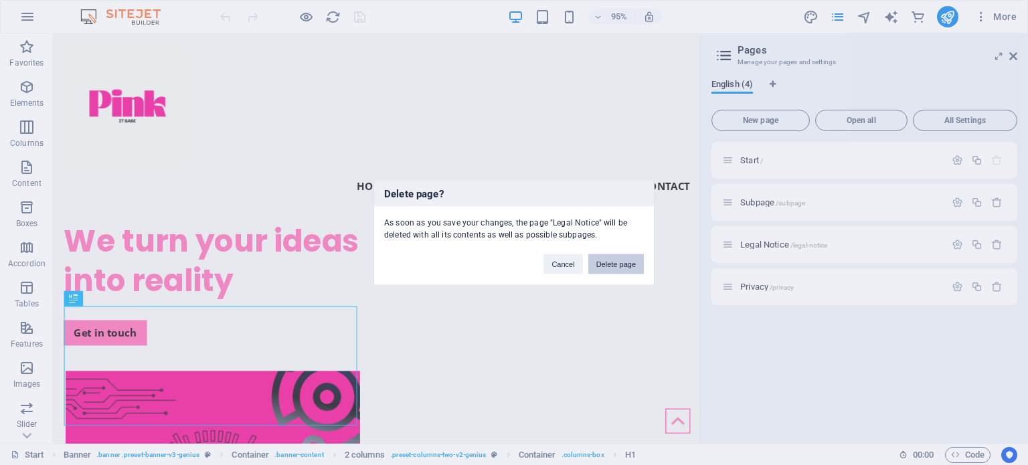
click at [622, 265] on button "Delete page" at bounding box center [617, 264] width 56 height 20
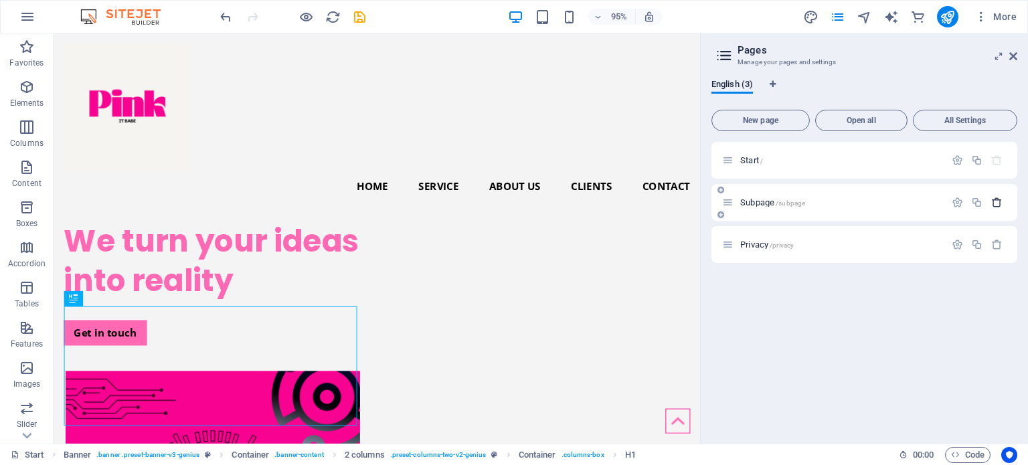
click at [996, 204] on icon "button" at bounding box center [997, 202] width 11 height 11
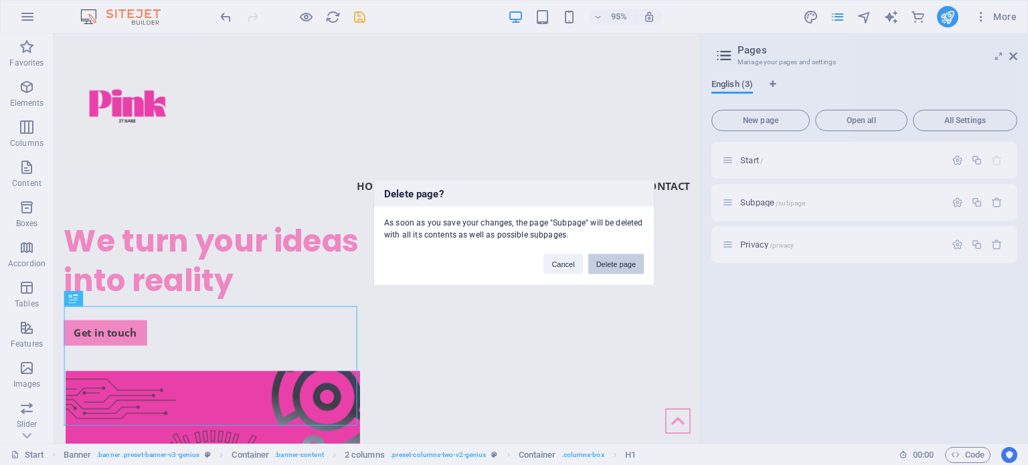
click at [606, 262] on button "Delete page" at bounding box center [617, 264] width 56 height 20
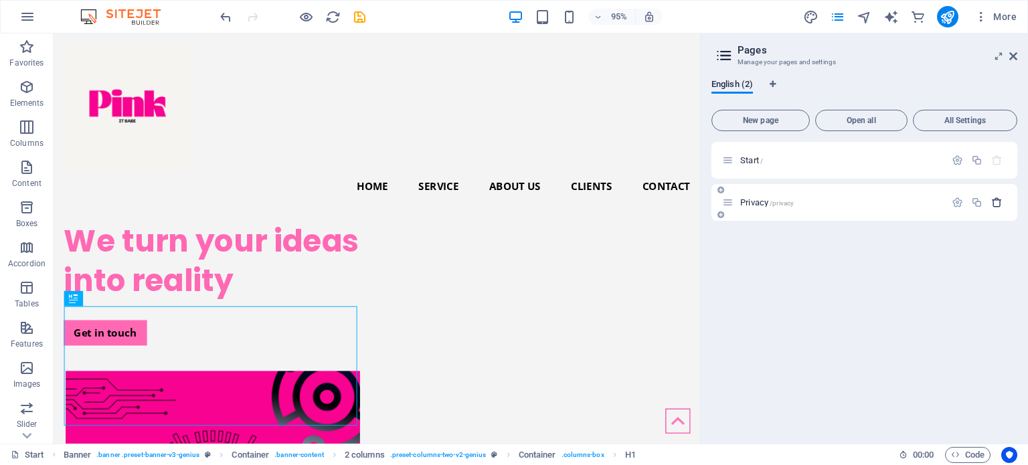
click at [995, 203] on icon "button" at bounding box center [997, 202] width 11 height 11
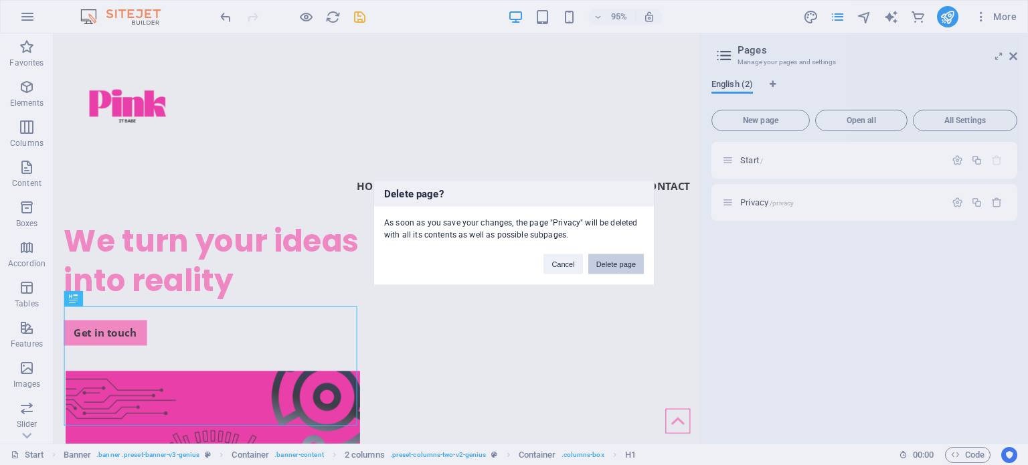
click at [619, 264] on button "Delete page" at bounding box center [617, 264] width 56 height 20
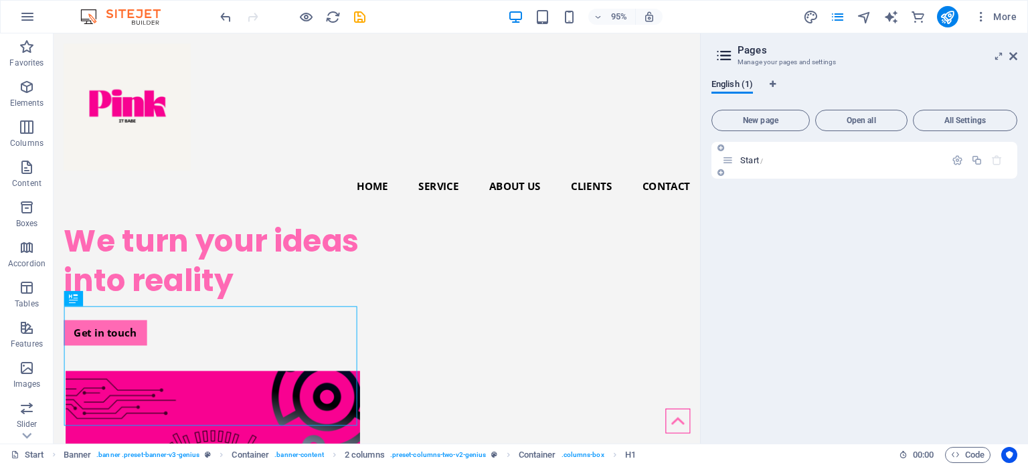
click at [729, 163] on icon at bounding box center [727, 160] width 11 height 11
click at [1002, 160] on icon "button" at bounding box center [997, 160] width 11 height 11
click at [1012, 54] on icon at bounding box center [1014, 56] width 8 height 11
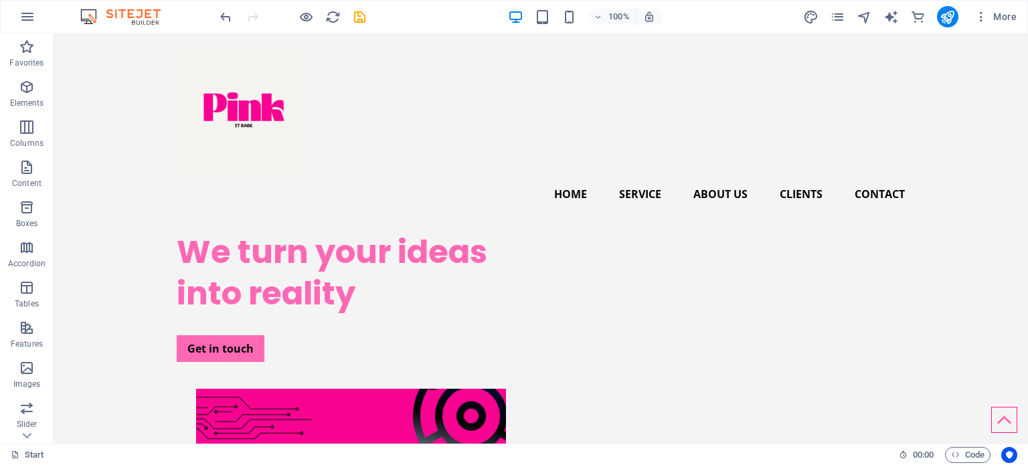
drag, startPoint x: 1020, startPoint y: 74, endPoint x: 959, endPoint y: 65, distance: 62.3
click at [30, 10] on icon "button" at bounding box center [27, 17] width 16 height 16
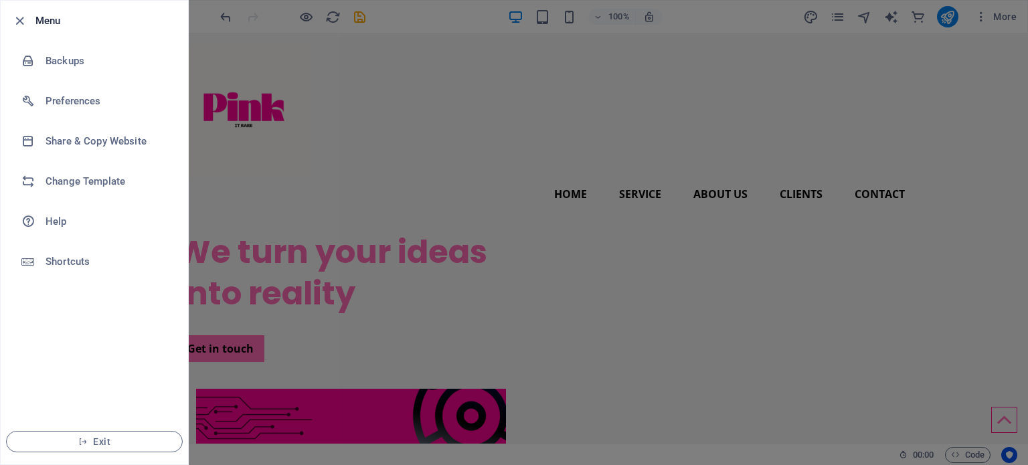
click at [416, 132] on div at bounding box center [514, 232] width 1028 height 465
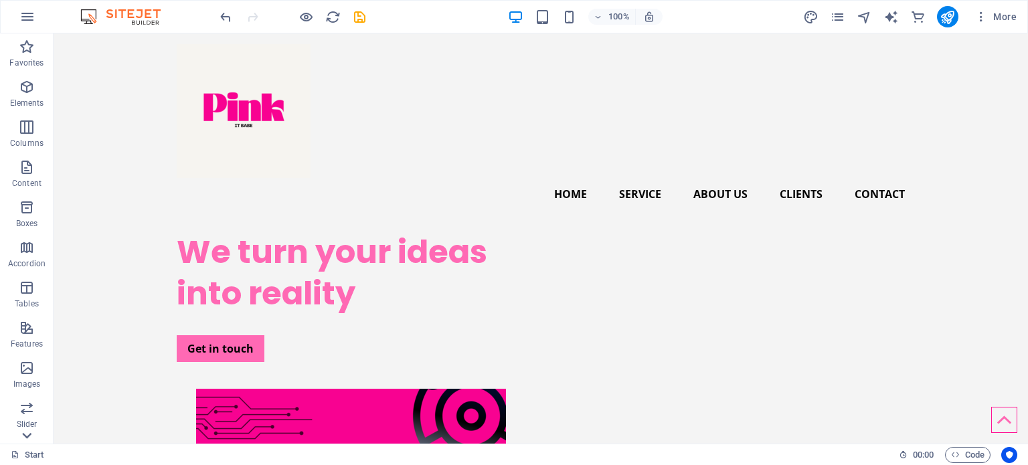
click at [24, 430] on icon at bounding box center [26, 436] width 19 height 19
click at [984, 22] on icon "button" at bounding box center [981, 16] width 13 height 13
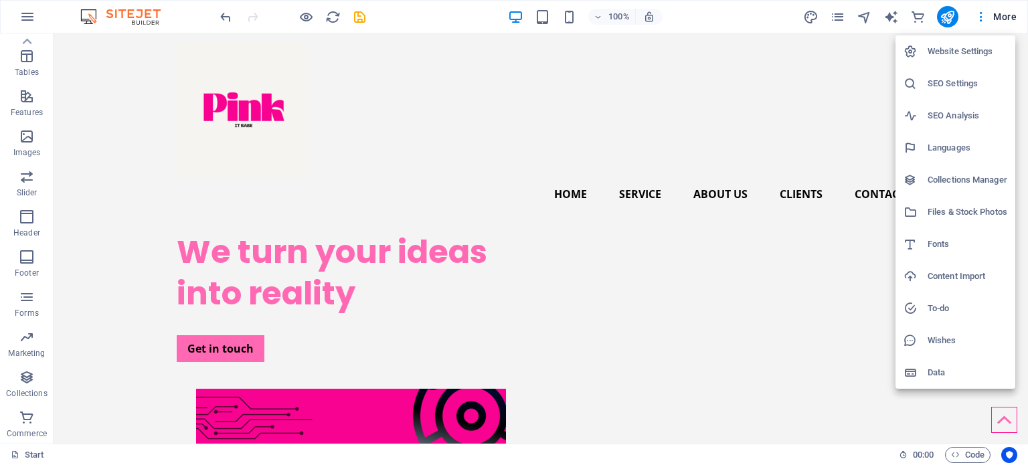
click at [975, 48] on h6 "Website Settings" at bounding box center [968, 52] width 80 height 16
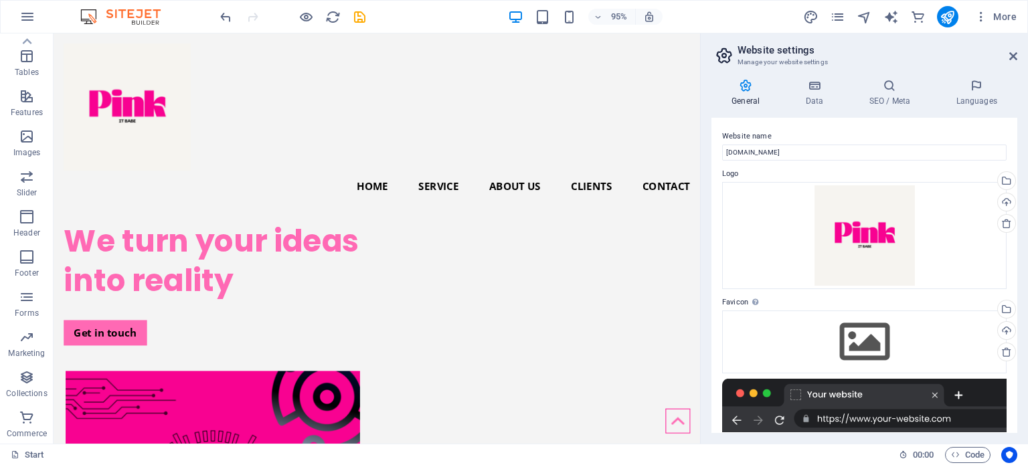
click at [748, 87] on icon at bounding box center [746, 85] width 68 height 13
click at [1015, 56] on icon at bounding box center [1014, 56] width 8 height 11
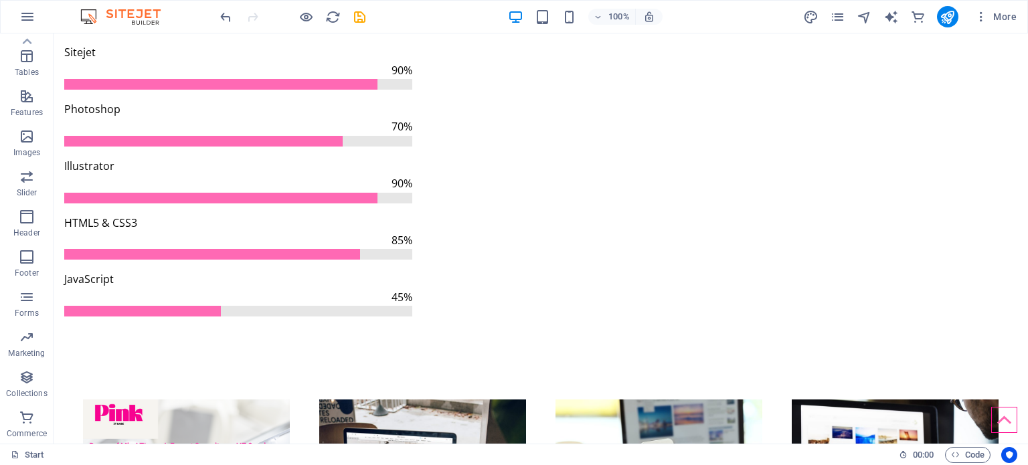
scroll to position [1734, 0]
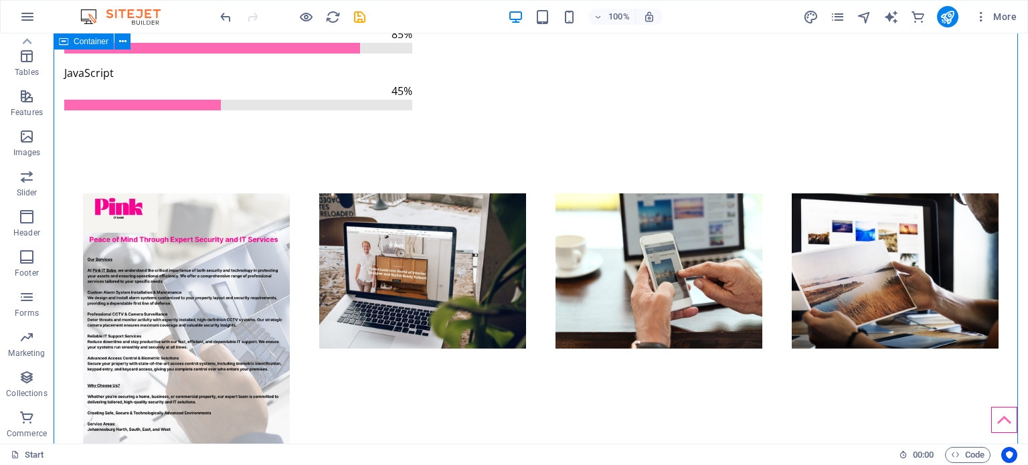
drag, startPoint x: 937, startPoint y: 251, endPoint x: 944, endPoint y: 248, distance: 8.1
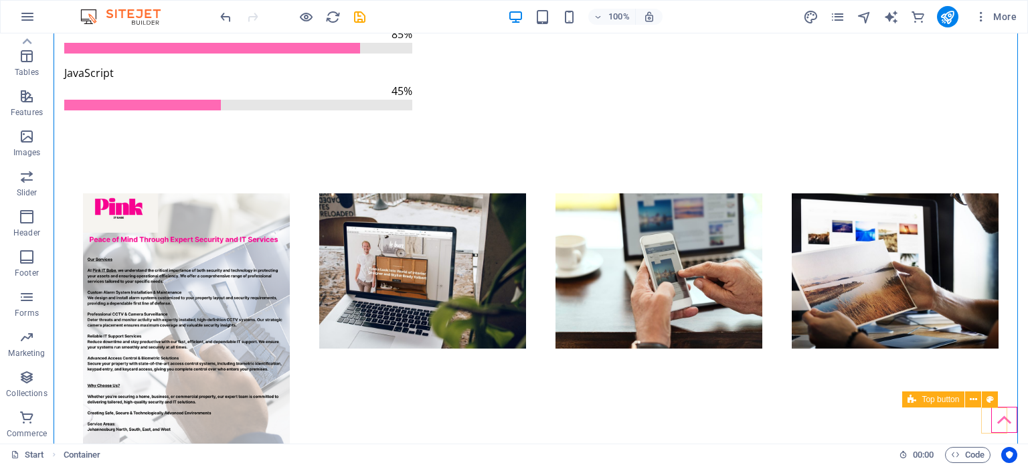
click at [994, 416] on figure at bounding box center [1005, 420] width 26 height 26
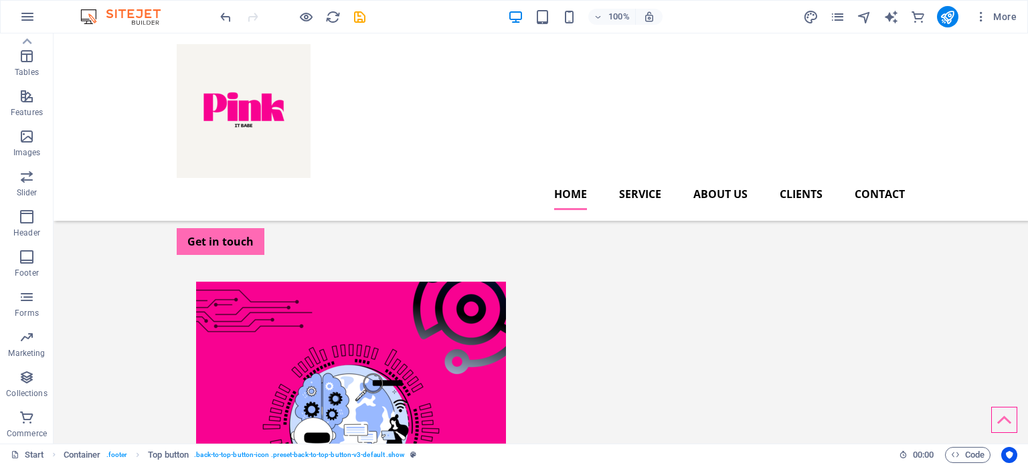
scroll to position [0, 0]
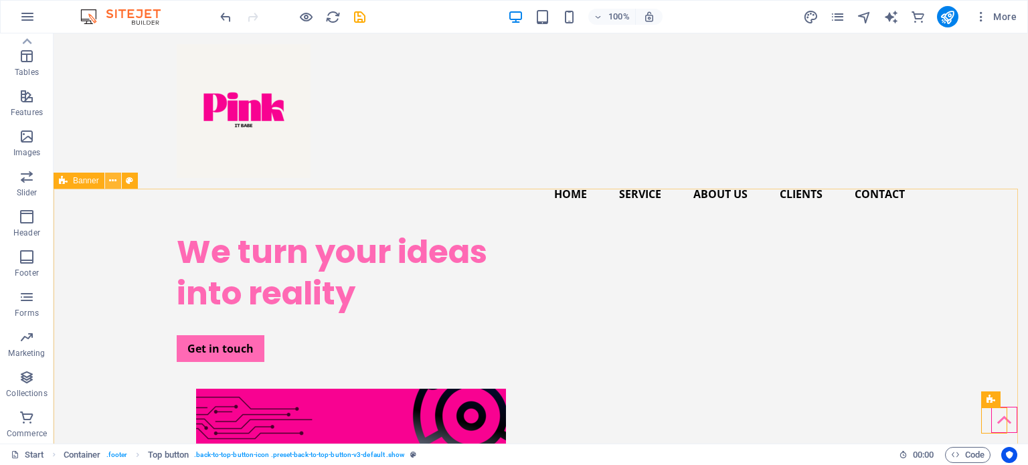
click at [112, 181] on icon at bounding box center [112, 181] width 7 height 14
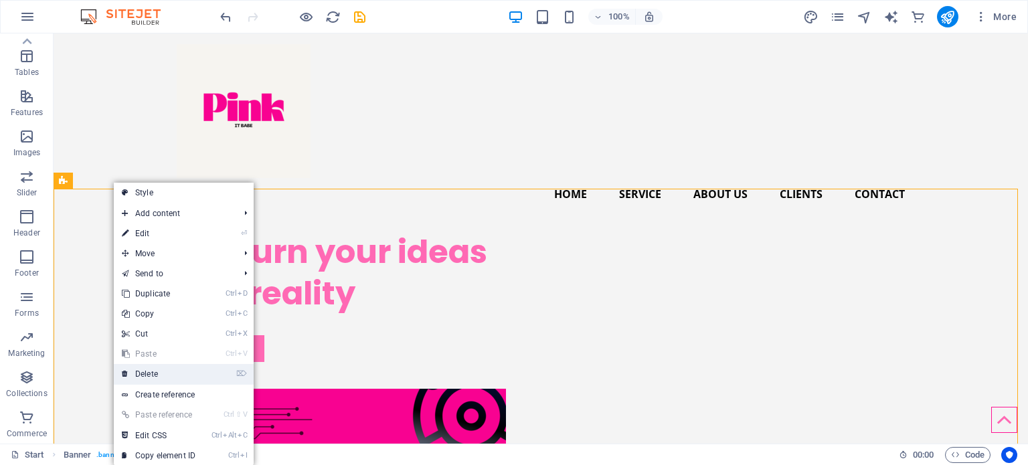
click at [161, 374] on link "⌦ Delete" at bounding box center [159, 374] width 90 height 20
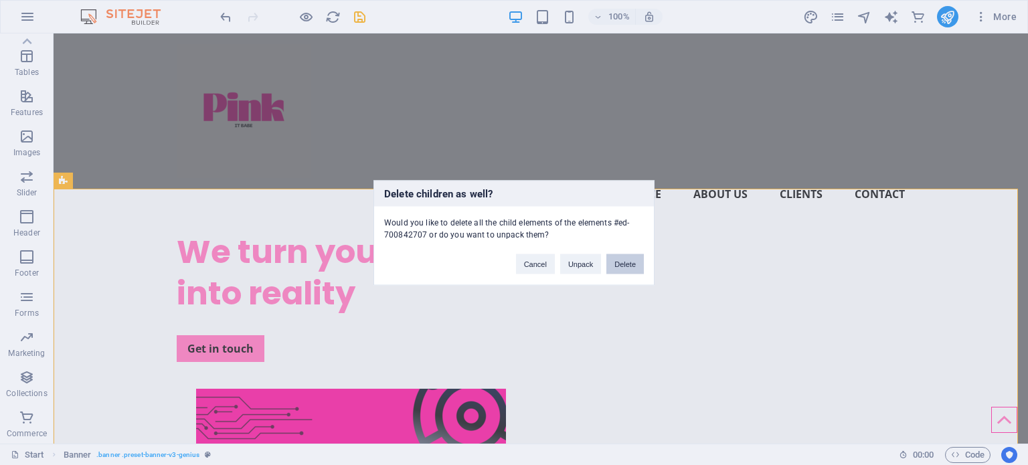
click at [627, 258] on button "Delete" at bounding box center [625, 264] width 37 height 20
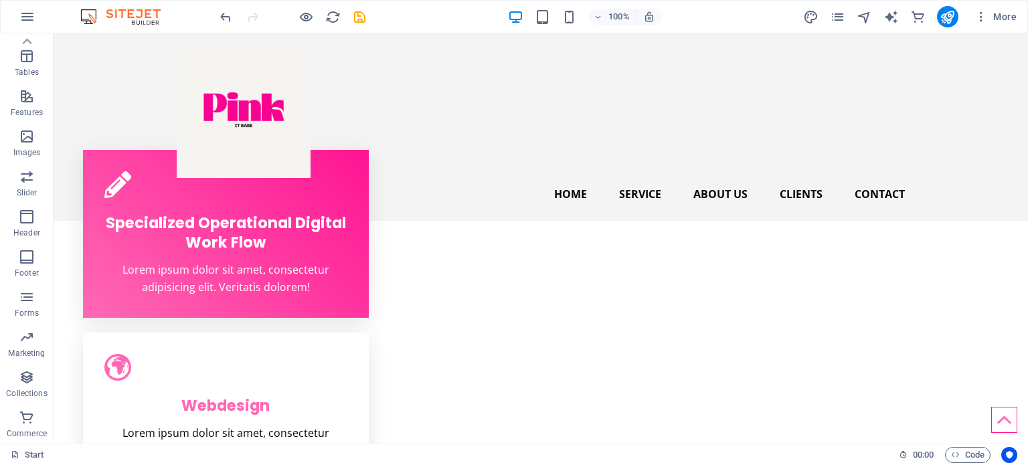
click at [91, 18] on img at bounding box center [127, 17] width 100 height 16
click at [92, 15] on img at bounding box center [127, 17] width 100 height 16
click at [134, 15] on img at bounding box center [127, 17] width 100 height 16
click at [137, 10] on img at bounding box center [127, 17] width 100 height 16
click at [22, 18] on icon "button" at bounding box center [27, 17] width 16 height 16
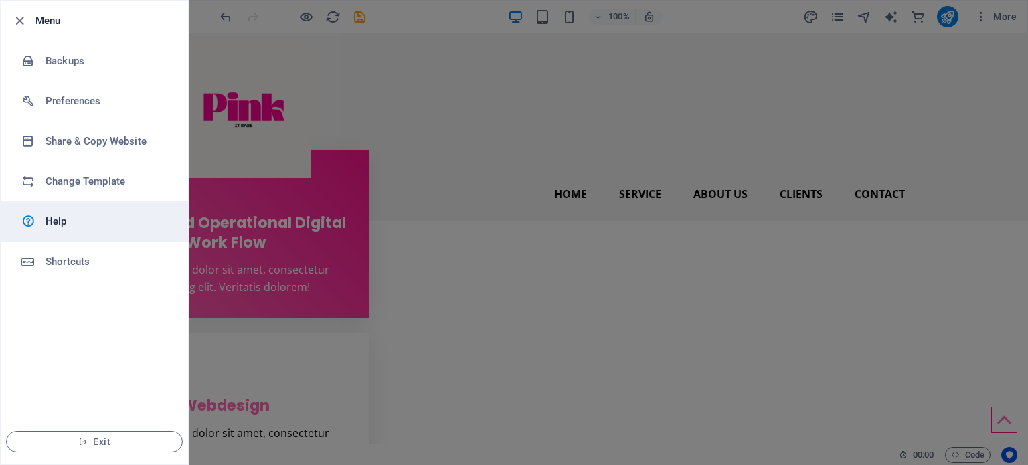
click at [81, 222] on h6 "Help" at bounding box center [108, 222] width 124 height 16
click at [56, 218] on h6 "Help" at bounding box center [108, 222] width 124 height 16
drag, startPoint x: 1026, startPoint y: 80, endPoint x: 1006, endPoint y: 115, distance: 39.6
click at [1006, 115] on div at bounding box center [514, 232] width 1028 height 465
